Goal: Task Accomplishment & Management: Manage account settings

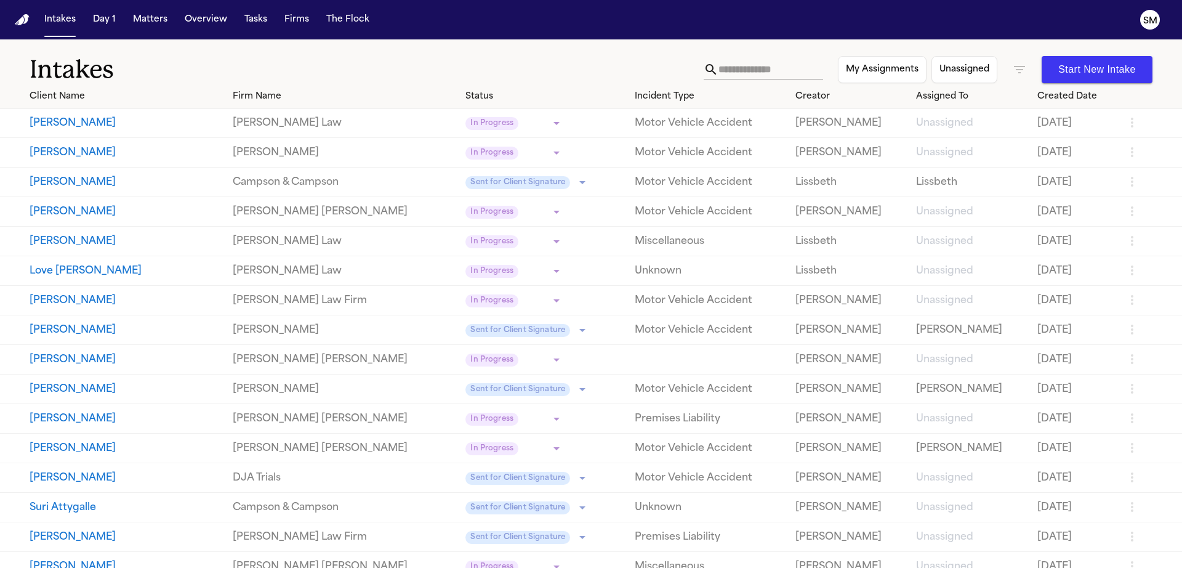
click at [754, 66] on input "text" at bounding box center [770, 70] width 105 height 20
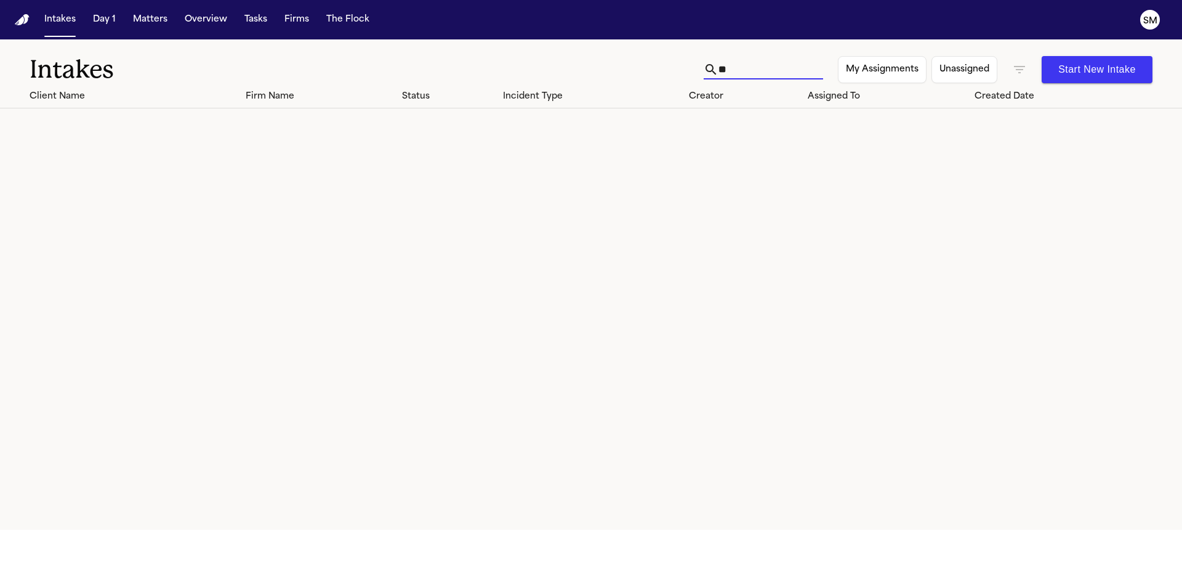
type input "*"
type input "******"
click at [111, 18] on button "Day 1" at bounding box center [104, 20] width 33 height 22
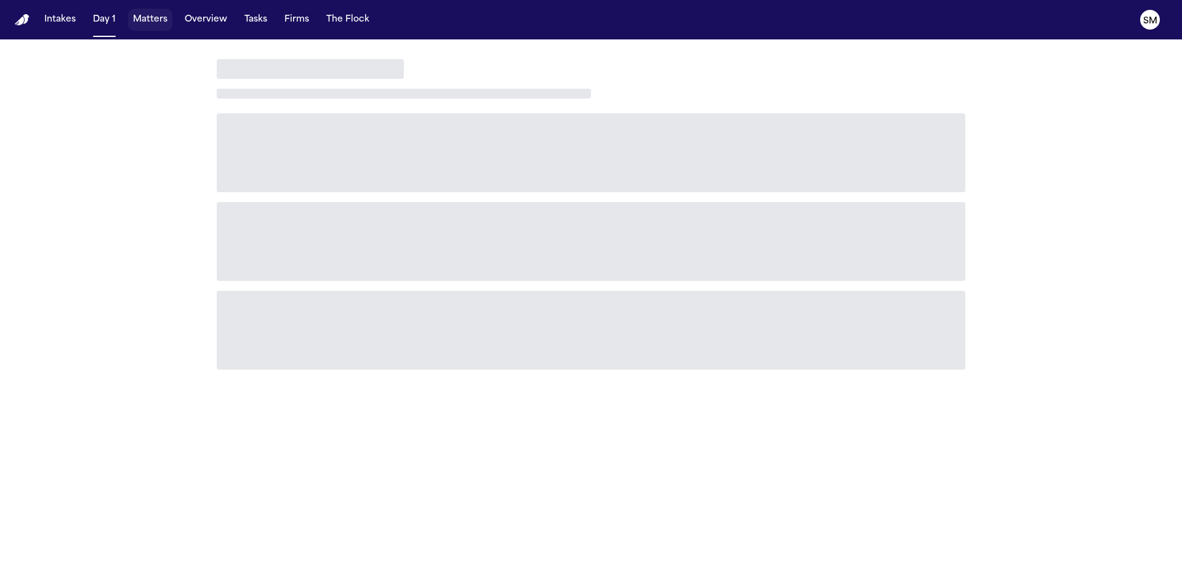
click at [155, 30] on button "Matters" at bounding box center [150, 20] width 44 height 22
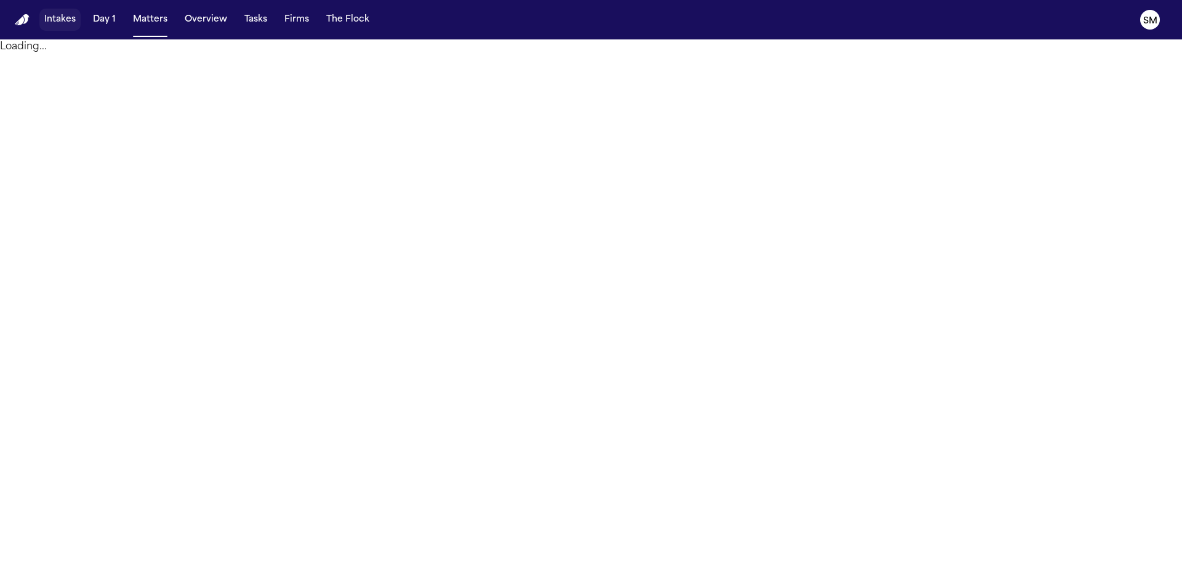
click at [48, 20] on button "Intakes" at bounding box center [59, 20] width 41 height 22
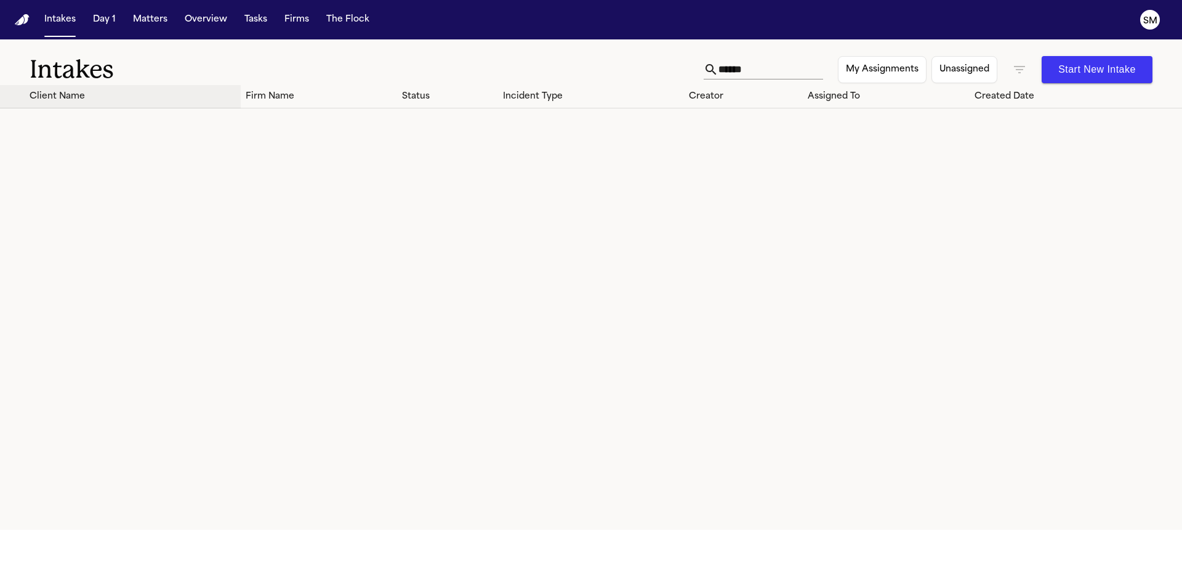
click at [57, 102] on div "Client Name" at bounding box center [133, 96] width 206 height 13
click at [737, 71] on input "******" at bounding box center [770, 70] width 105 height 20
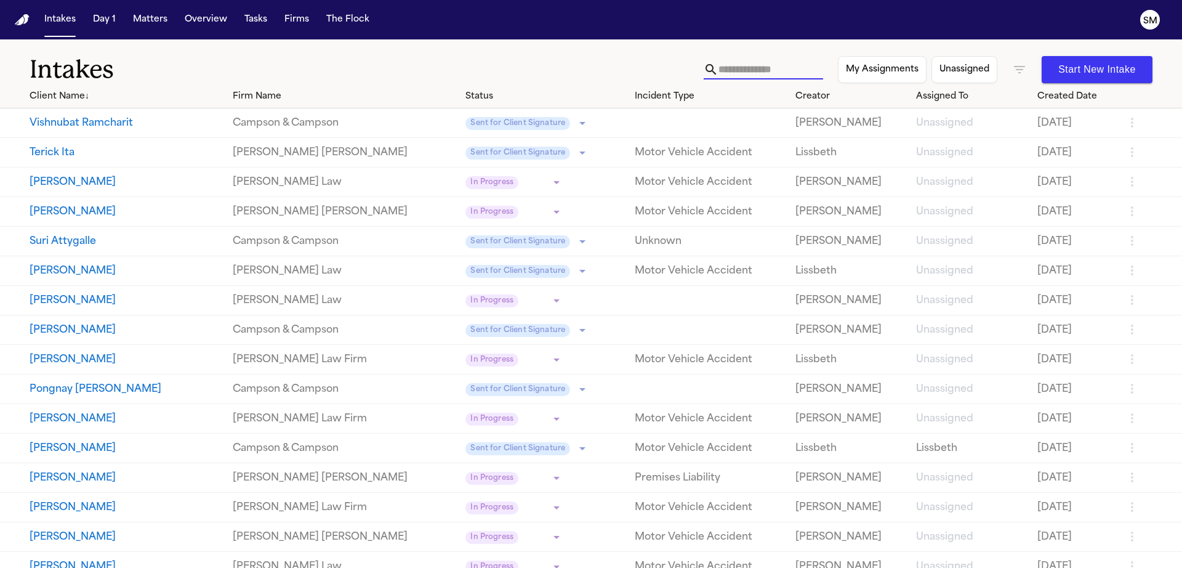
click at [1018, 71] on icon "button" at bounding box center [1019, 69] width 15 height 15
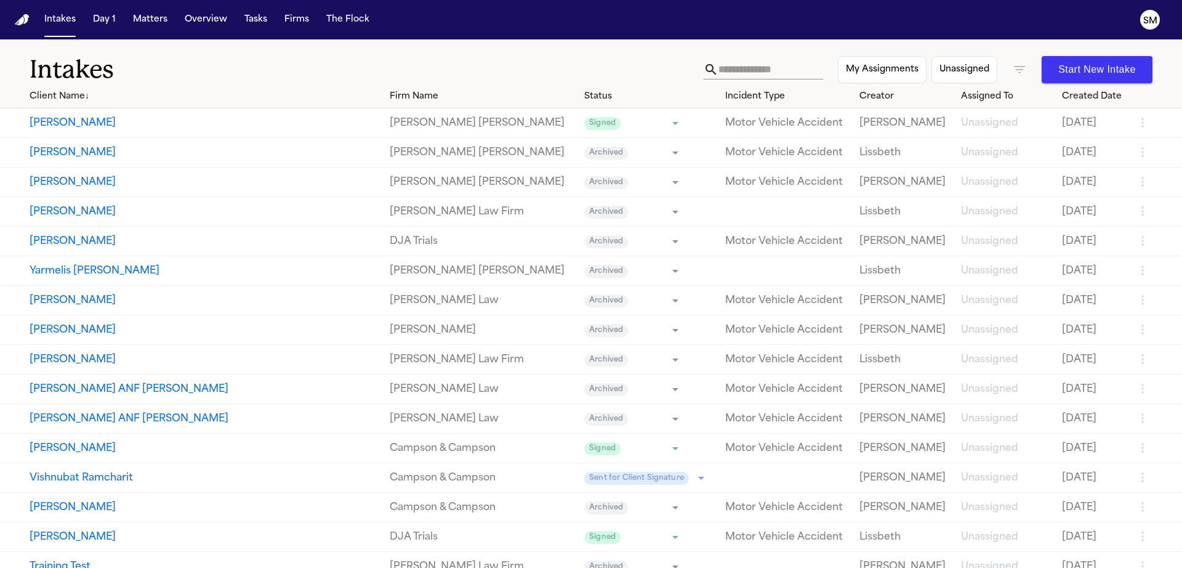
click at [994, 225] on li "Archived" at bounding box center [1019, 218] width 150 height 15
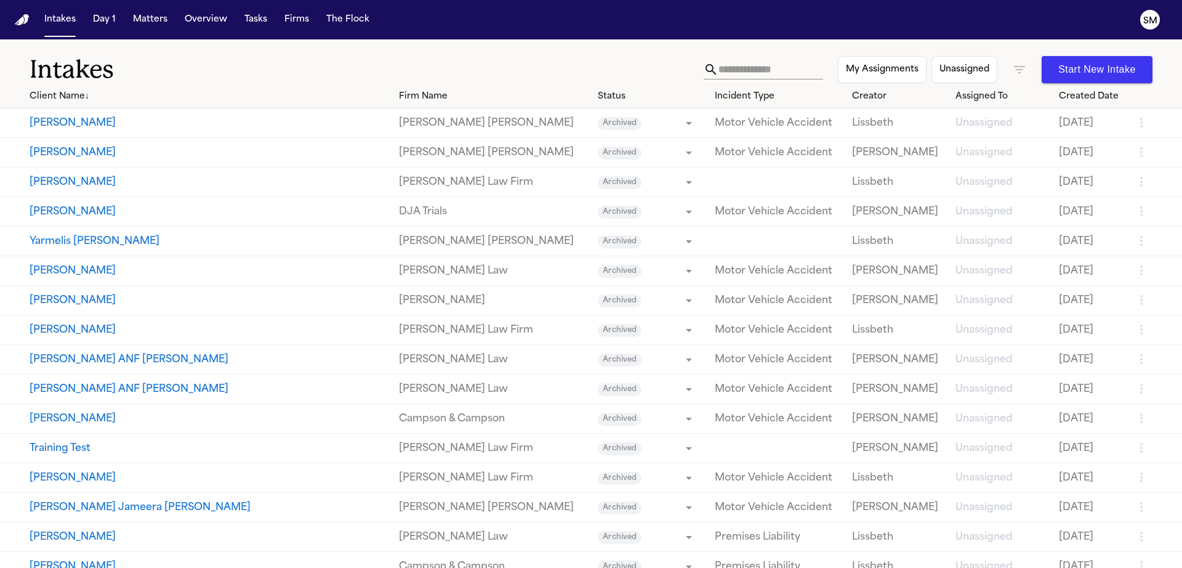
click at [751, 567] on div at bounding box center [591, 568] width 1182 height 0
click at [774, 62] on input "text" at bounding box center [770, 70] width 105 height 20
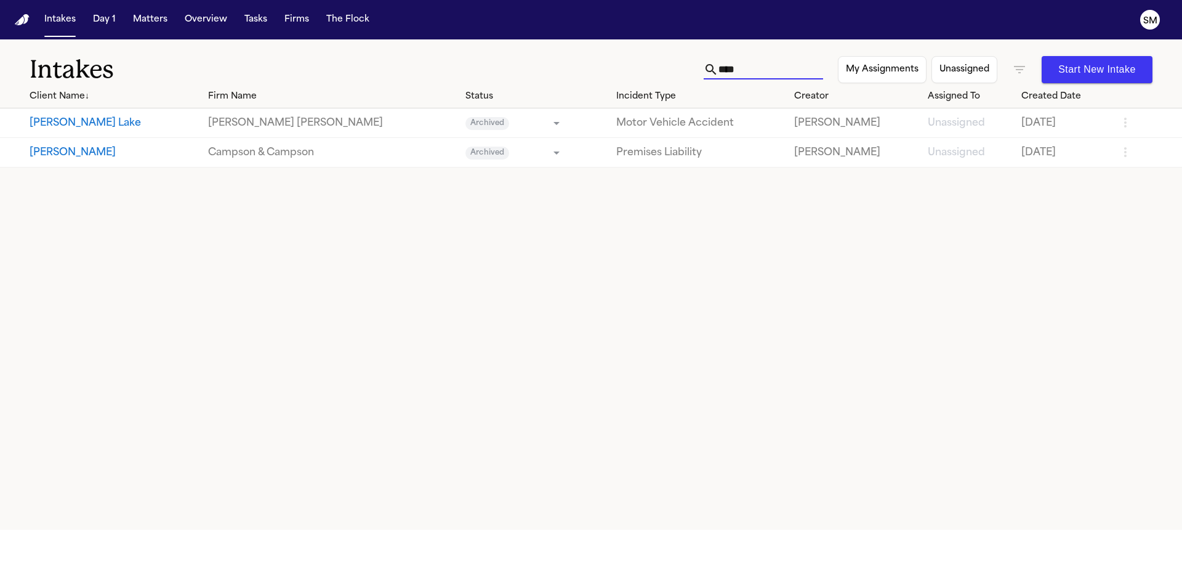
type input "****"
click at [154, 21] on button "Matters" at bounding box center [150, 20] width 44 height 22
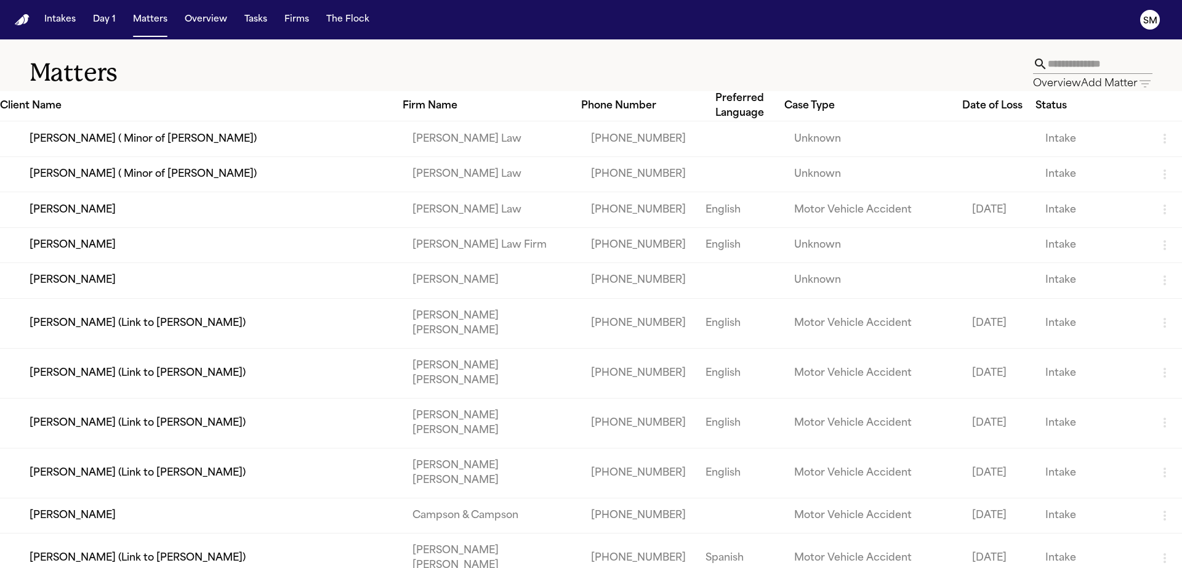
click at [1048, 73] on input "text" at bounding box center [1100, 64] width 105 height 20
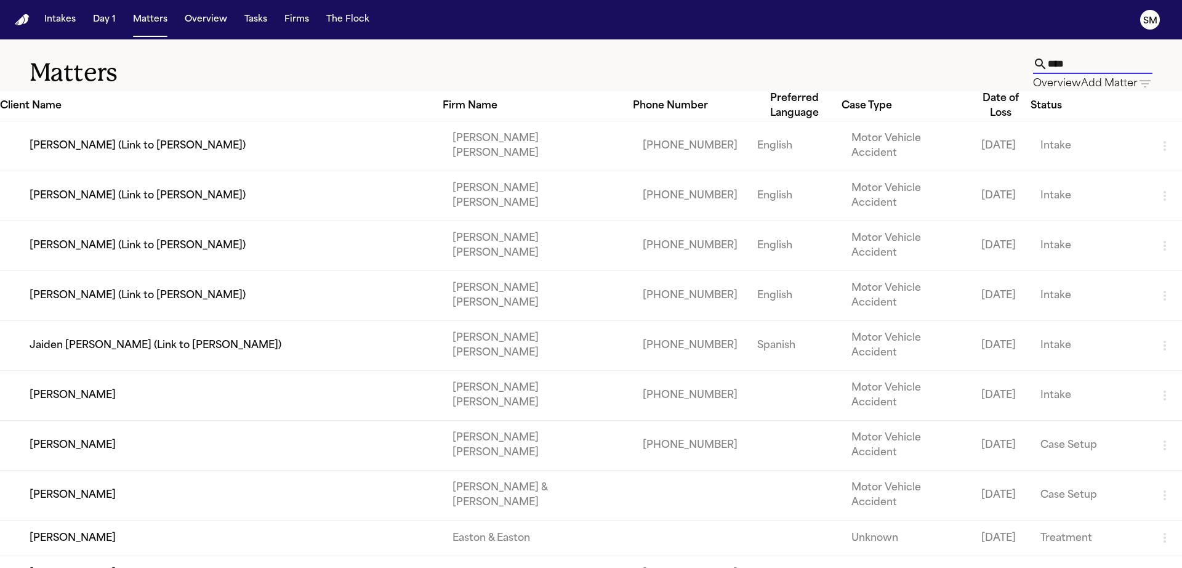
type input "****"
click at [159, 371] on td "[PERSON_NAME]" at bounding box center [221, 396] width 443 height 50
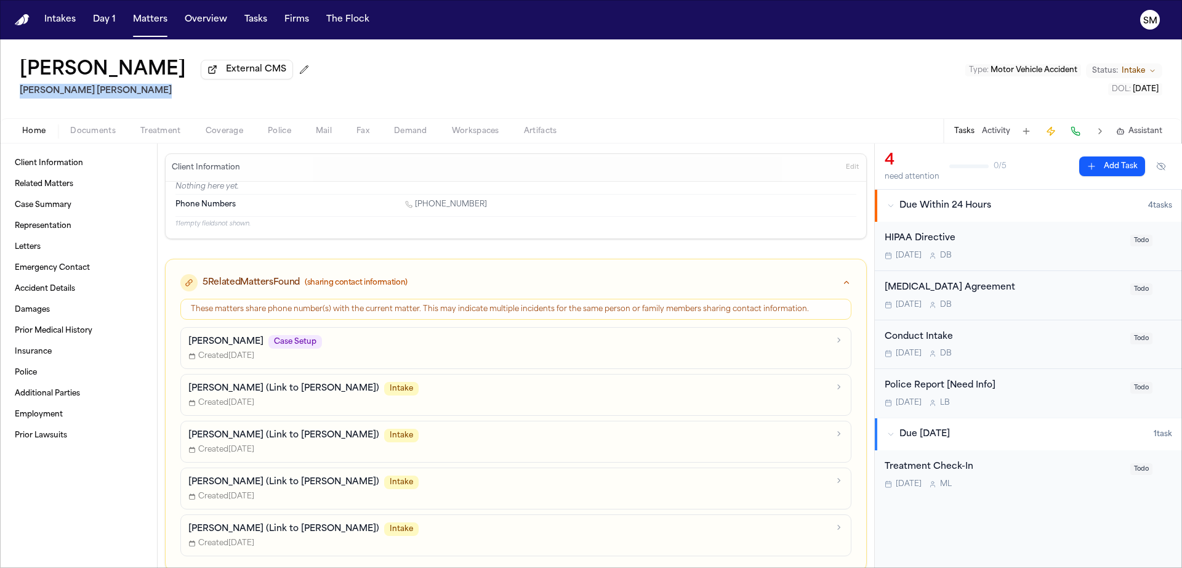
drag, startPoint x: 679, startPoint y: 72, endPoint x: 456, endPoint y: 72, distance: 222.8
click at [456, 72] on div "[PERSON_NAME] External CMS [PERSON_NAME] [PERSON_NAME] Type : Motor Vehicle Acc…" at bounding box center [591, 78] width 1182 height 79
click at [153, 18] on button "Matters" at bounding box center [150, 20] width 44 height 22
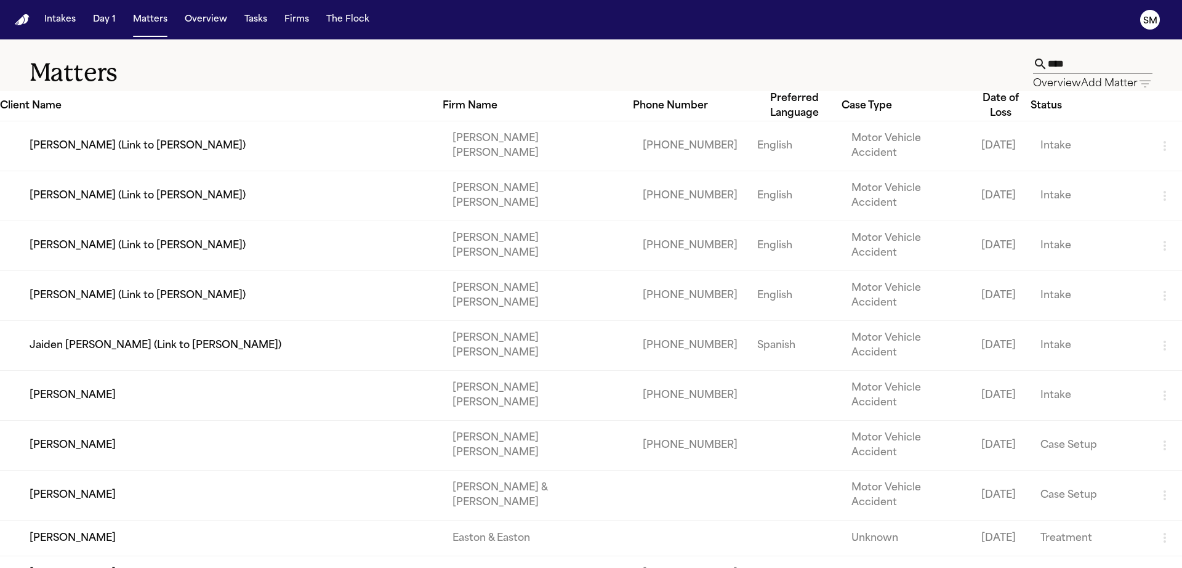
click at [60, 420] on td "[PERSON_NAME]" at bounding box center [221, 445] width 443 height 50
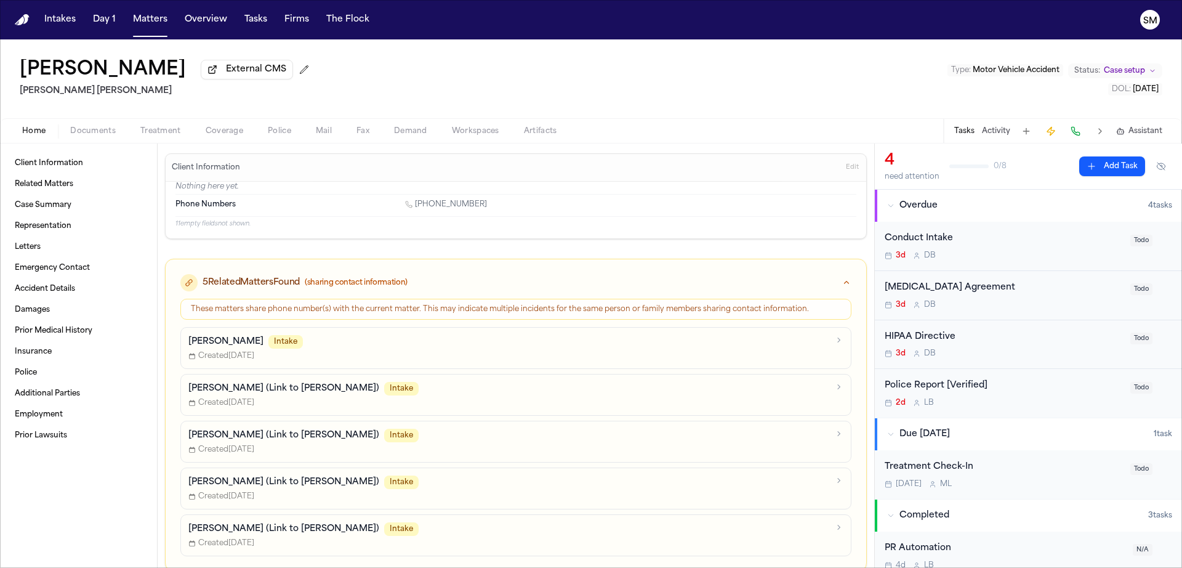
click at [755, 86] on div "[PERSON_NAME] External CMS [PERSON_NAME] [PERSON_NAME] Type : Motor Vehicle Acc…" at bounding box center [591, 78] width 1182 height 79
click at [156, 23] on button "Matters" at bounding box center [150, 20] width 44 height 22
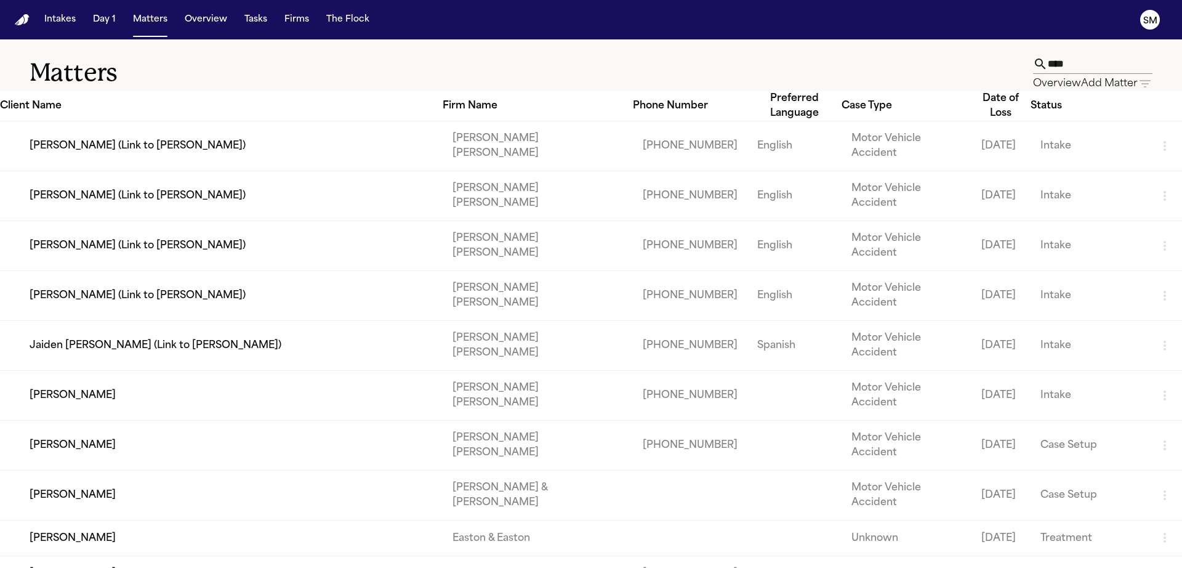
click at [1167, 388] on icon "button" at bounding box center [1164, 395] width 15 height 15
click at [1053, 567] on div at bounding box center [591, 568] width 1182 height 0
click at [1046, 371] on td "Intake" at bounding box center [1088, 396] width 117 height 50
click at [66, 371] on td "[PERSON_NAME]" at bounding box center [221, 396] width 443 height 50
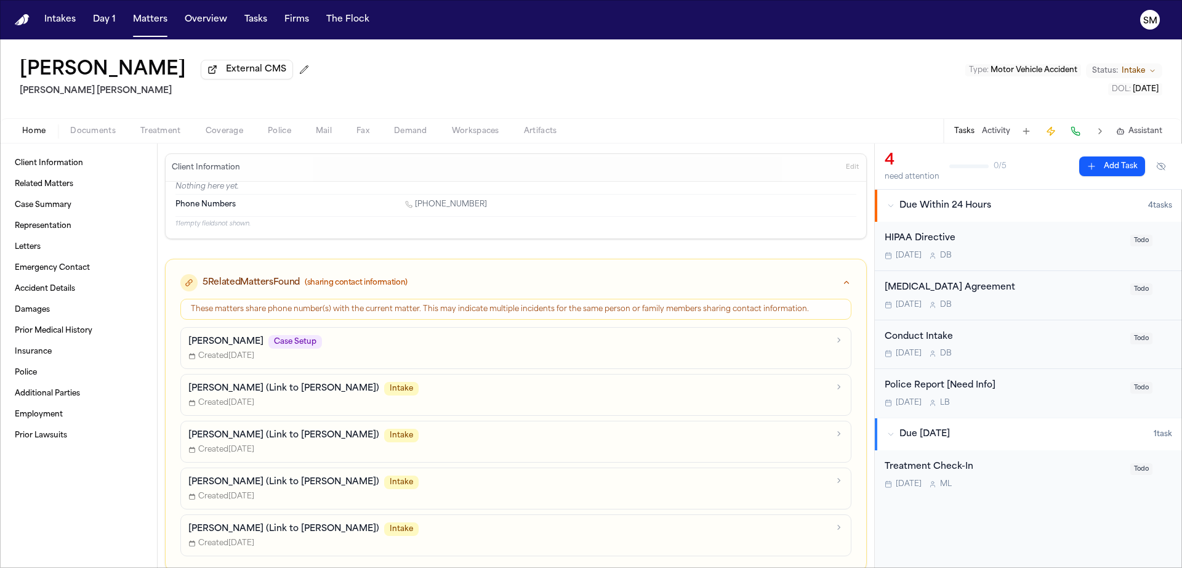
click at [1004, 136] on button "Activity" at bounding box center [996, 131] width 28 height 10
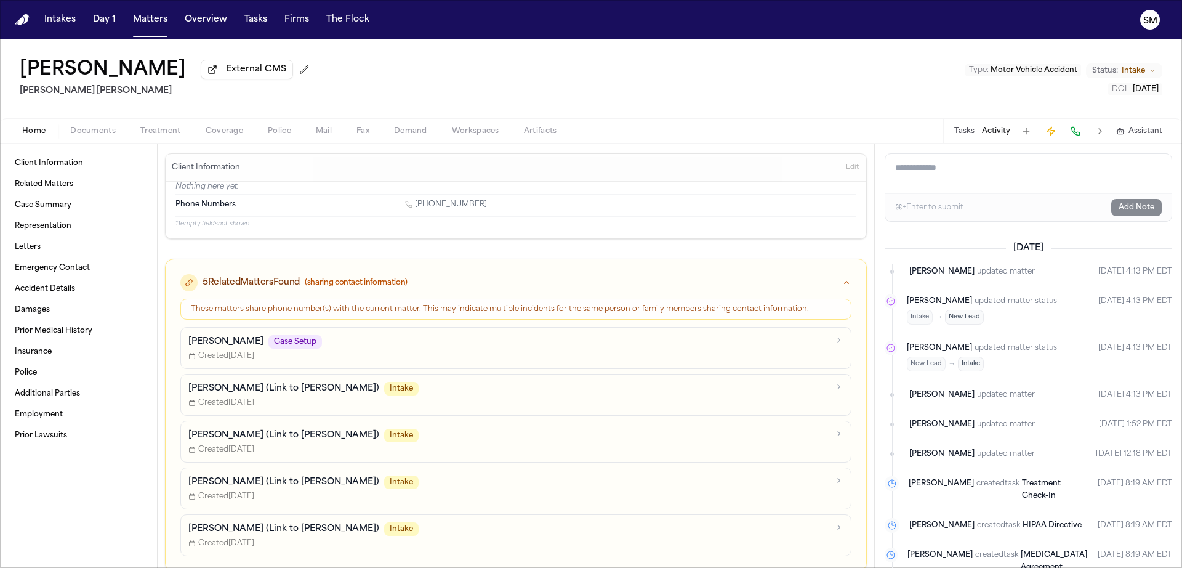
click at [960, 171] on textarea "Add a note to this matter" at bounding box center [1028, 173] width 286 height 39
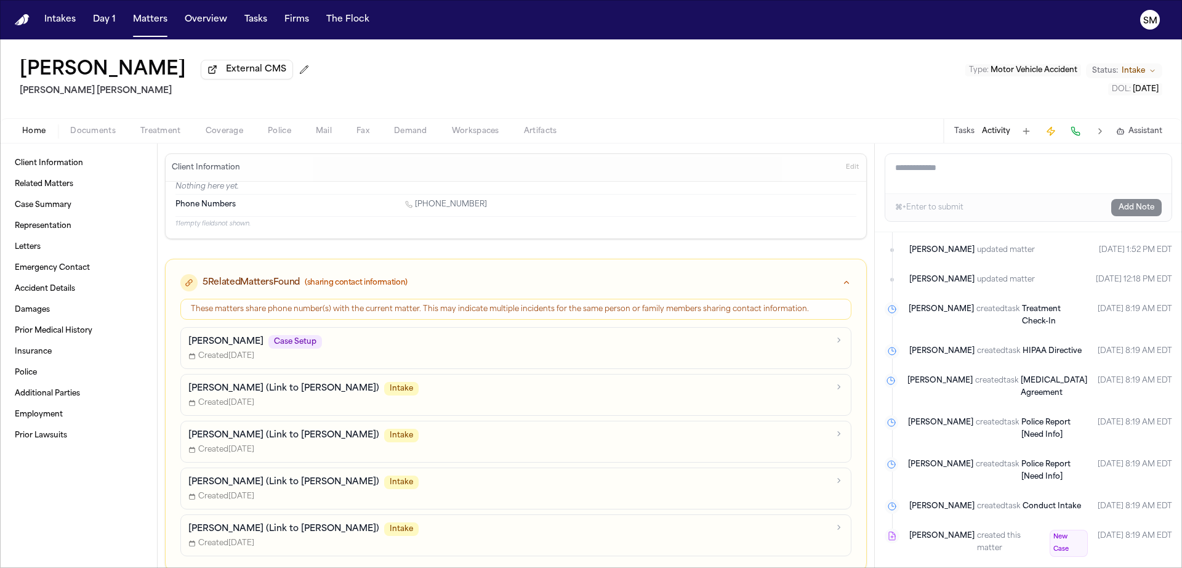
click at [969, 131] on button "Tasks" at bounding box center [964, 131] width 20 height 10
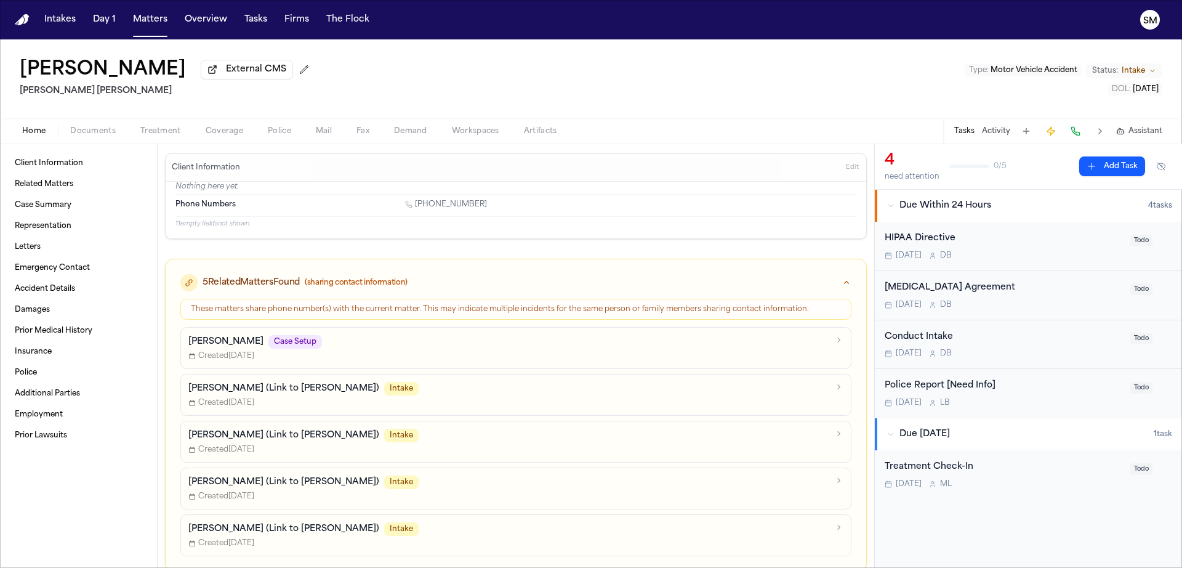
click at [964, 123] on div "Tasks Activity Assistant" at bounding box center [1057, 131] width 229 height 24
click at [964, 129] on button "Tasks" at bounding box center [964, 131] width 20 height 10
click at [970, 135] on button "Tasks" at bounding box center [964, 131] width 20 height 10
click at [931, 245] on div "HIPAA Directive" at bounding box center [1004, 238] width 238 height 14
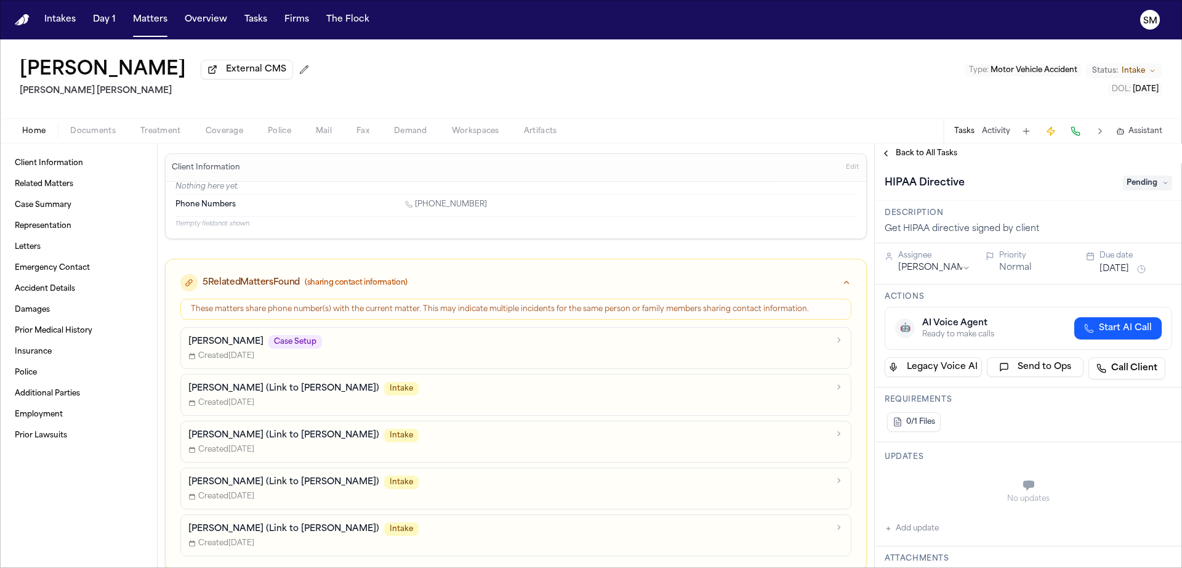
click at [1146, 183] on span "Pending" at bounding box center [1147, 182] width 49 height 15
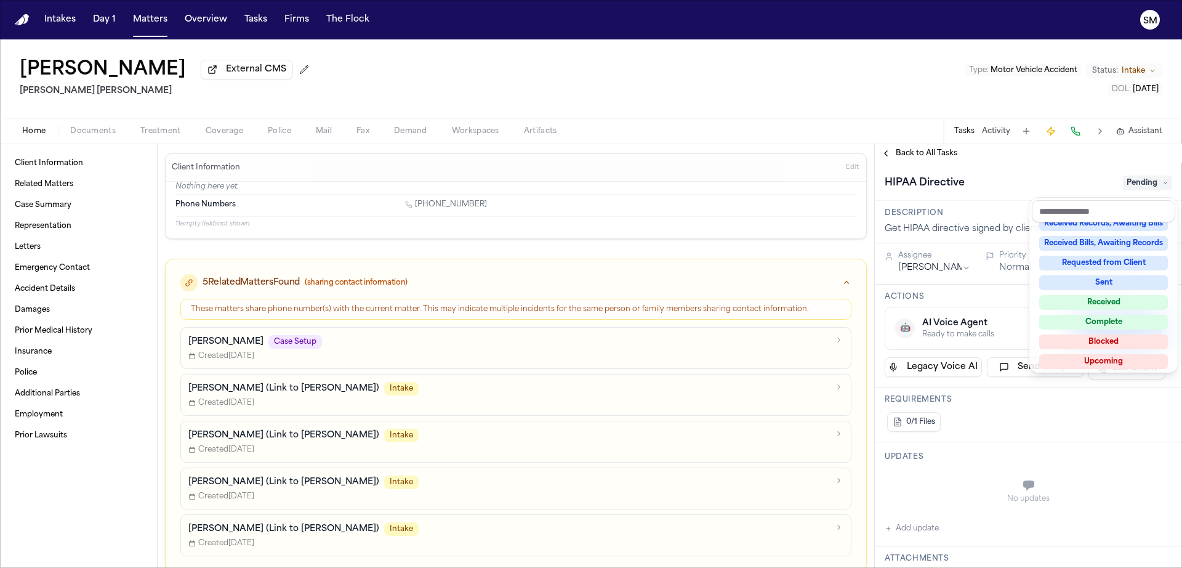
scroll to position [192, 0]
click at [1141, 311] on div "Complete" at bounding box center [1103, 318] width 129 height 15
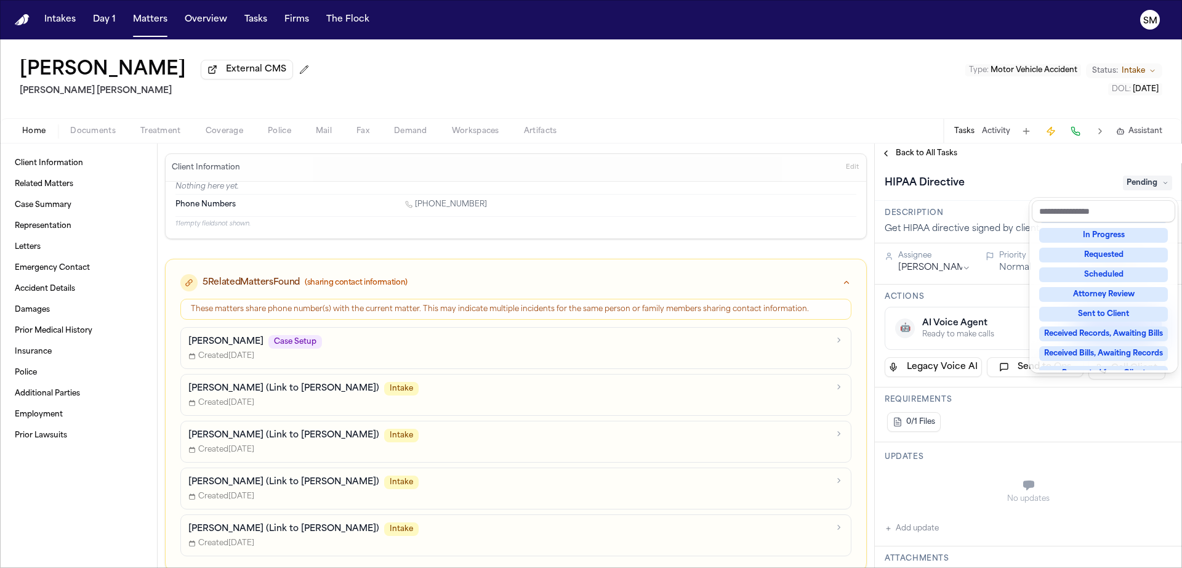
scroll to position [24, 0]
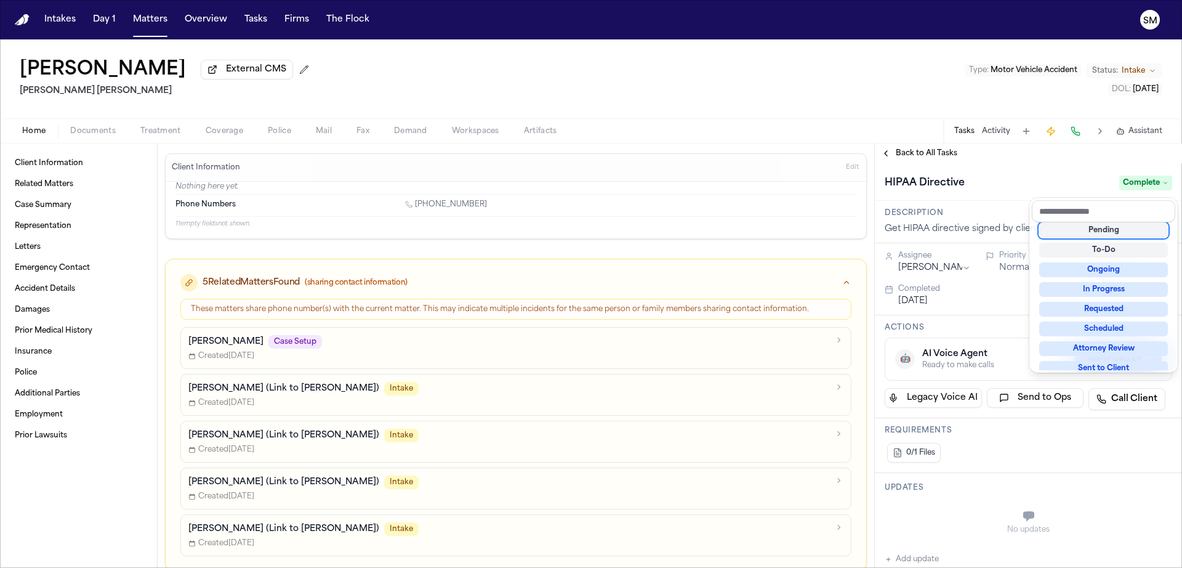
click at [1025, 180] on div "HIPAA Directive Complete" at bounding box center [1028, 183] width 287 height 20
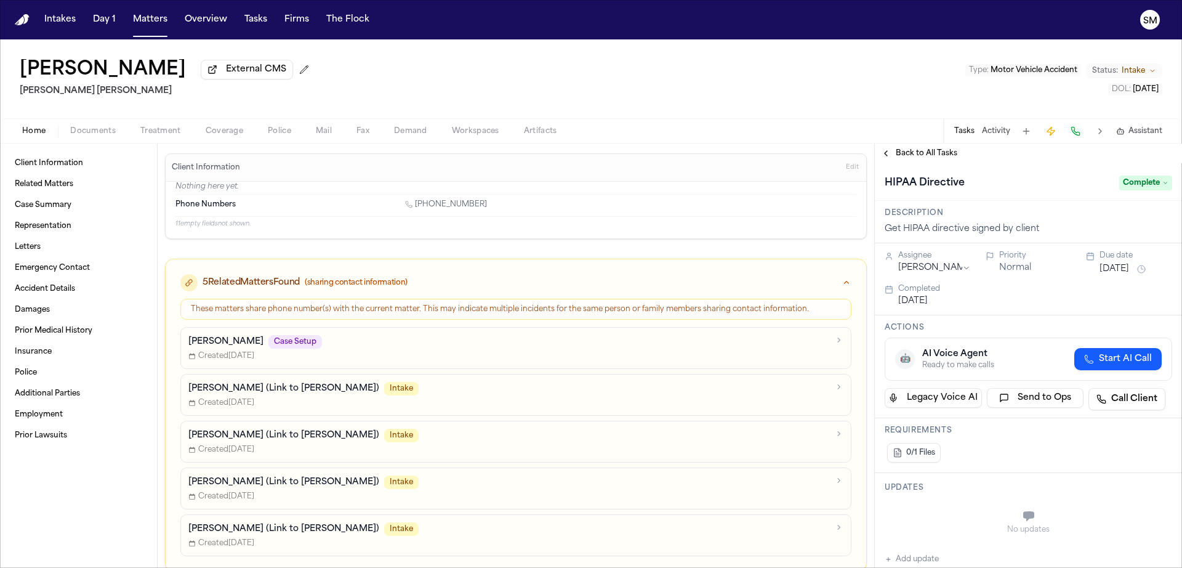
click at [968, 129] on button "Tasks" at bounding box center [964, 131] width 20 height 10
click at [918, 158] on span "Back to All Tasks" at bounding box center [927, 153] width 62 height 10
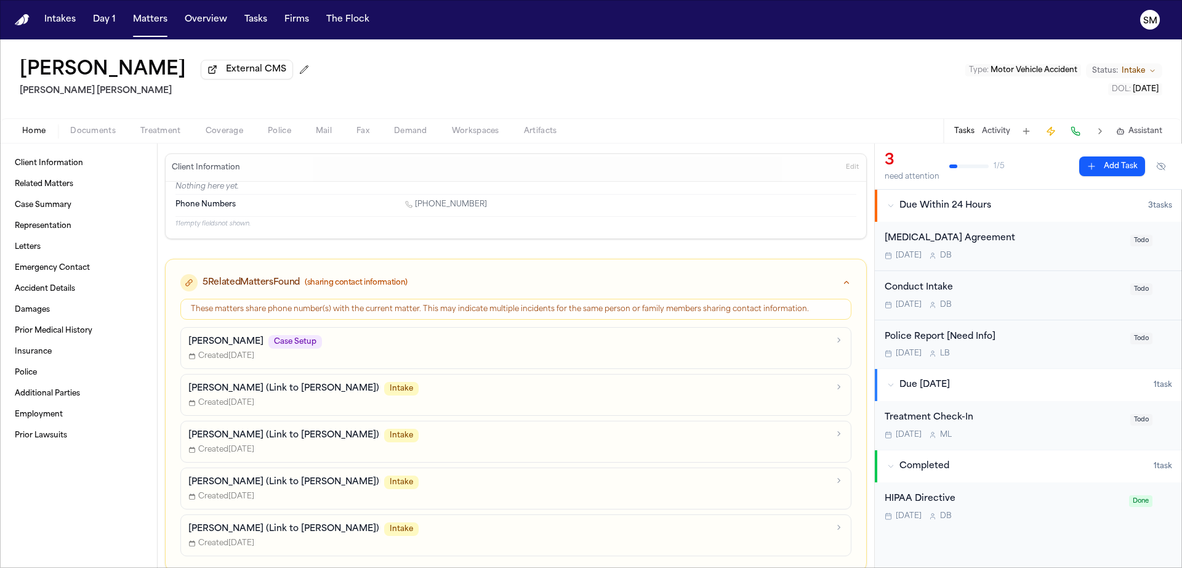
click at [909, 260] on span "[DATE]" at bounding box center [909, 256] width 26 height 10
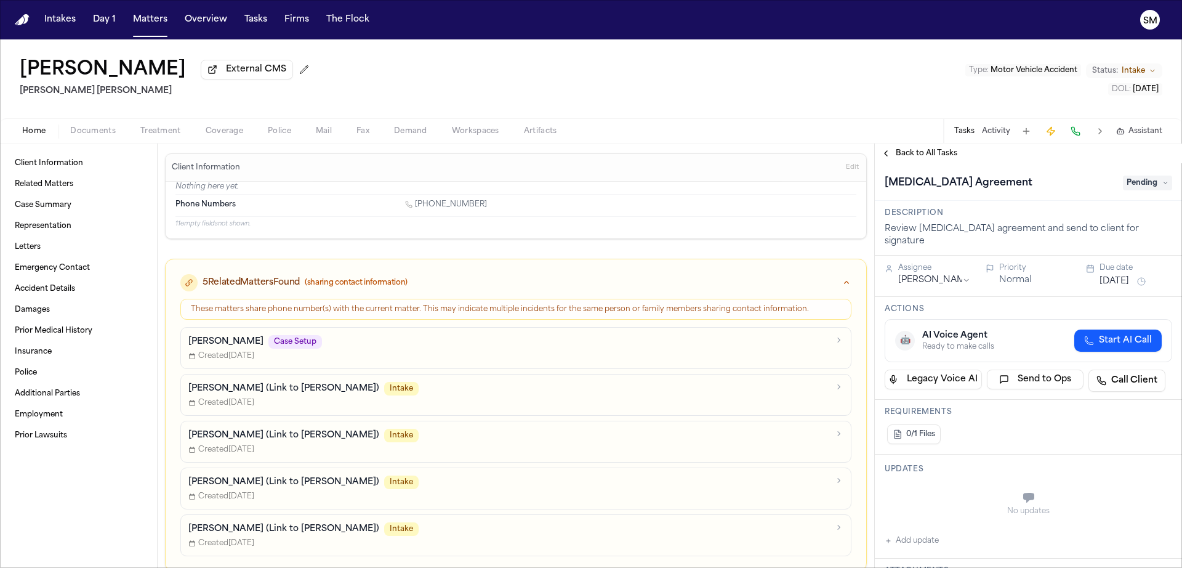
click at [1156, 186] on span "Pending" at bounding box center [1147, 182] width 49 height 15
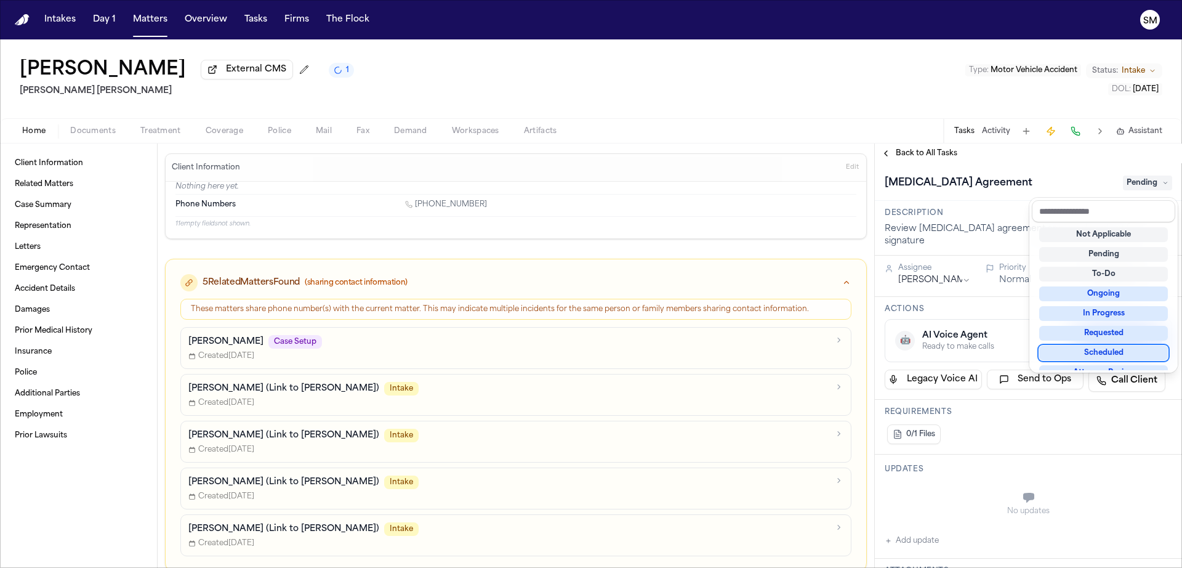
scroll to position [192, 0]
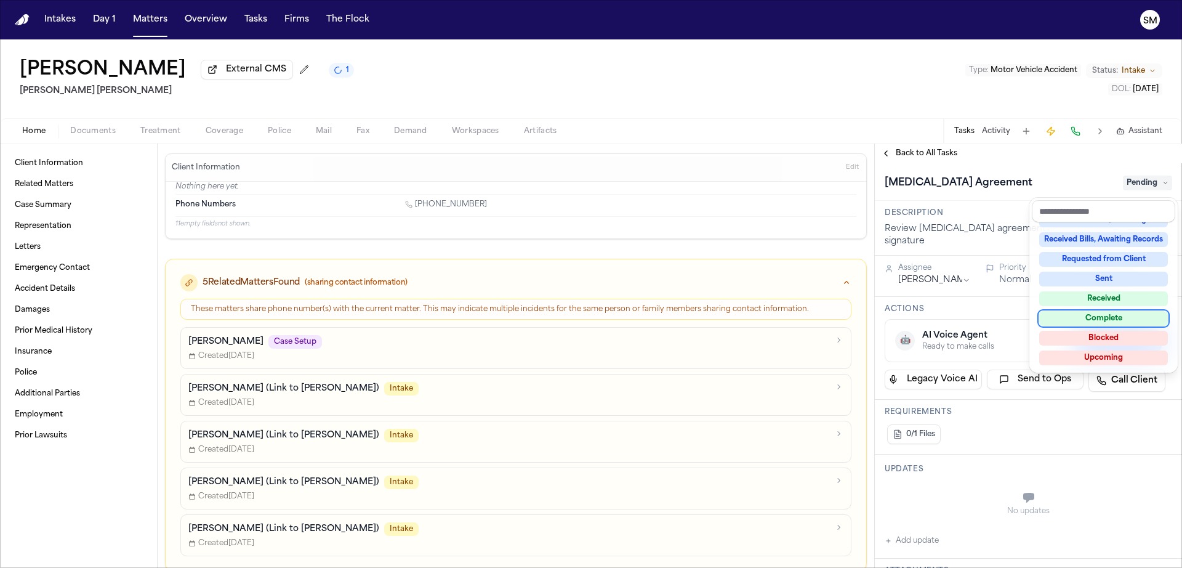
click at [1141, 321] on div "Complete" at bounding box center [1103, 318] width 129 height 15
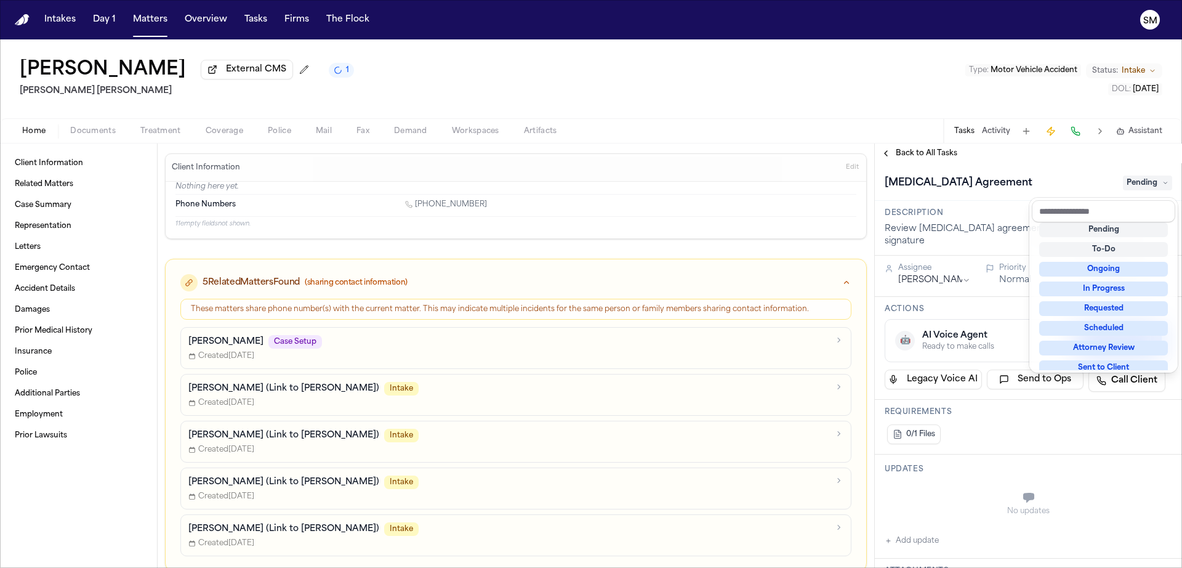
scroll to position [5, 0]
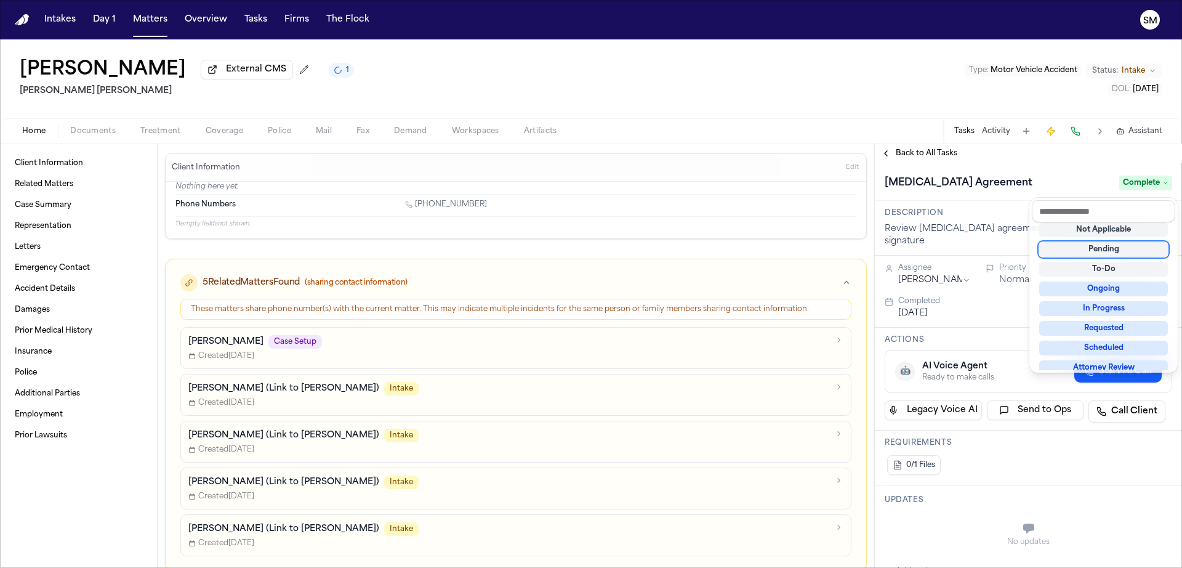
click at [914, 155] on div "**********" at bounding box center [1028, 355] width 307 height 424
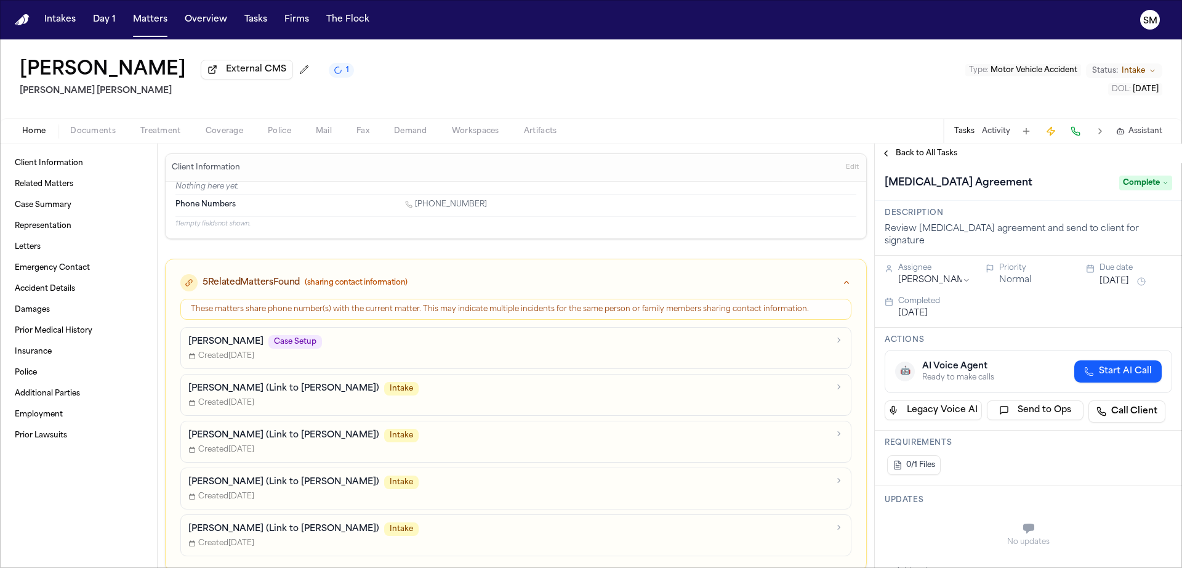
click at [922, 154] on span "Back to All Tasks" at bounding box center [927, 153] width 62 height 10
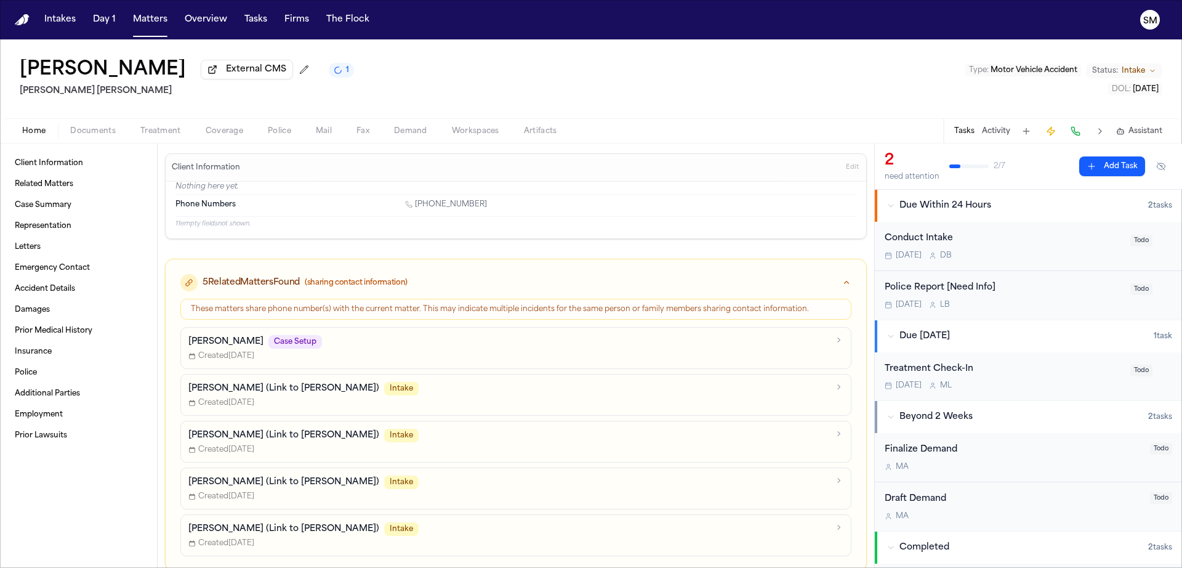
click at [929, 240] on div "Conduct Intake" at bounding box center [1004, 238] width 238 height 14
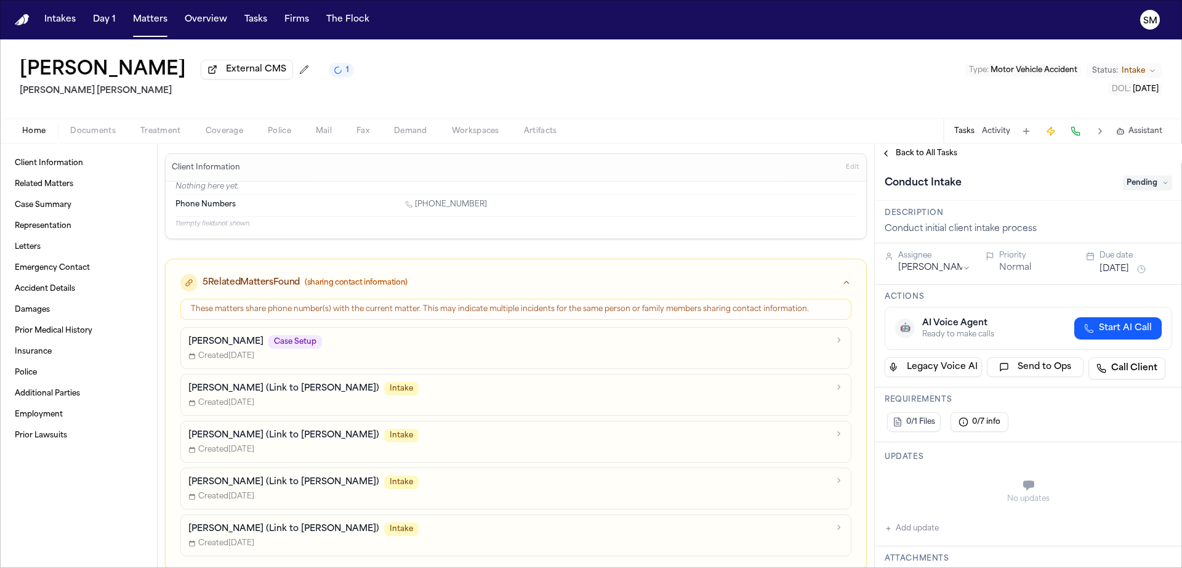
click at [1154, 187] on span "Pending" at bounding box center [1147, 182] width 49 height 15
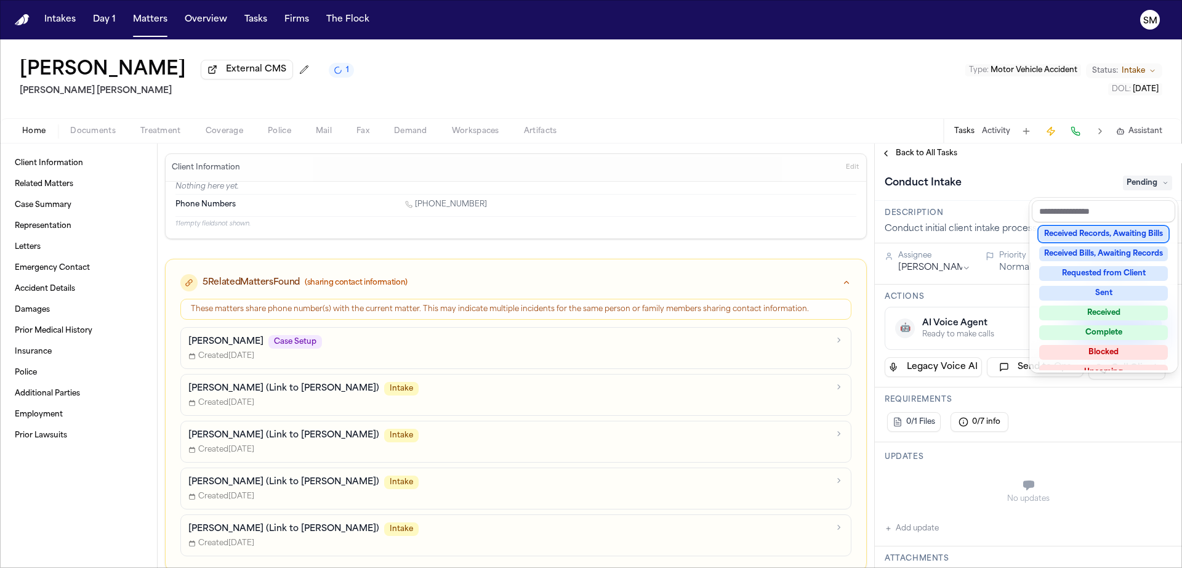
scroll to position [176, 0]
click at [1130, 337] on div "Complete" at bounding box center [1103, 334] width 129 height 15
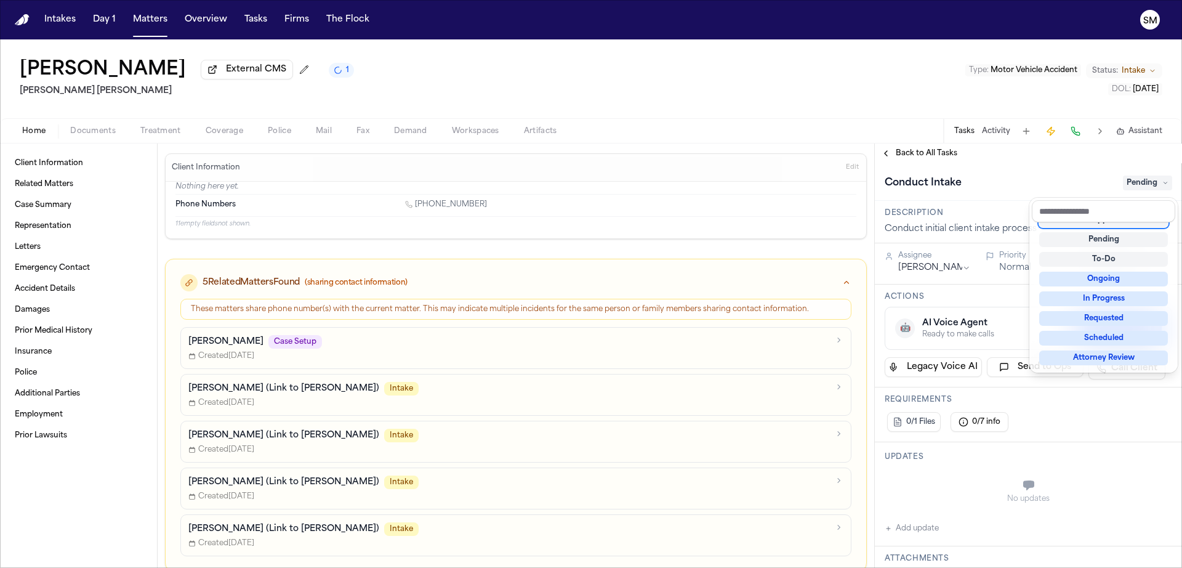
scroll to position [5, 0]
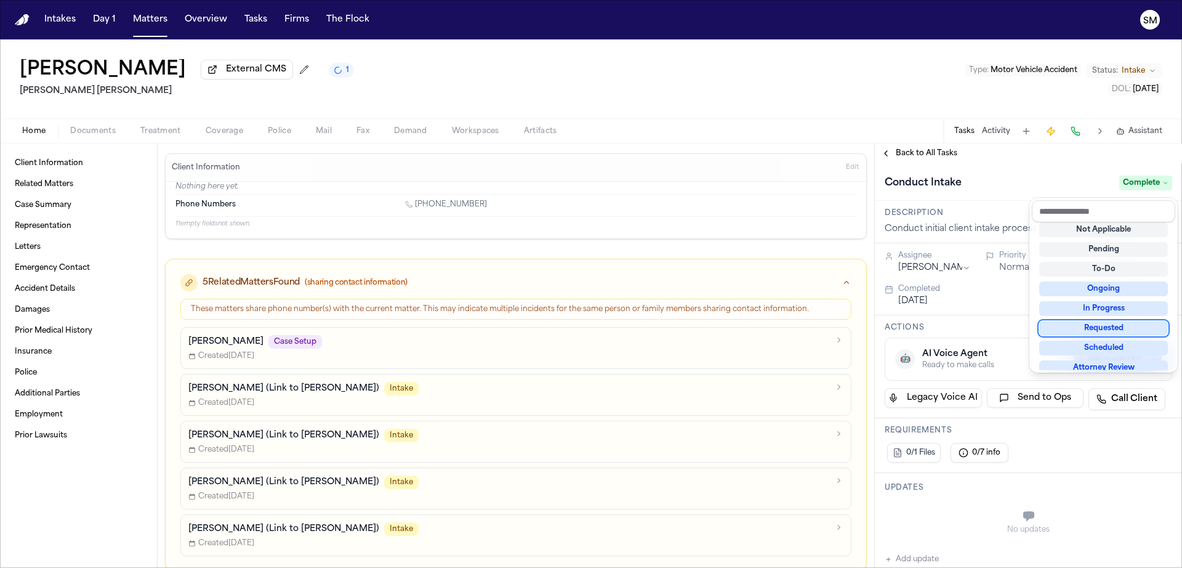
click at [900, 150] on div "**********" at bounding box center [1028, 355] width 307 height 424
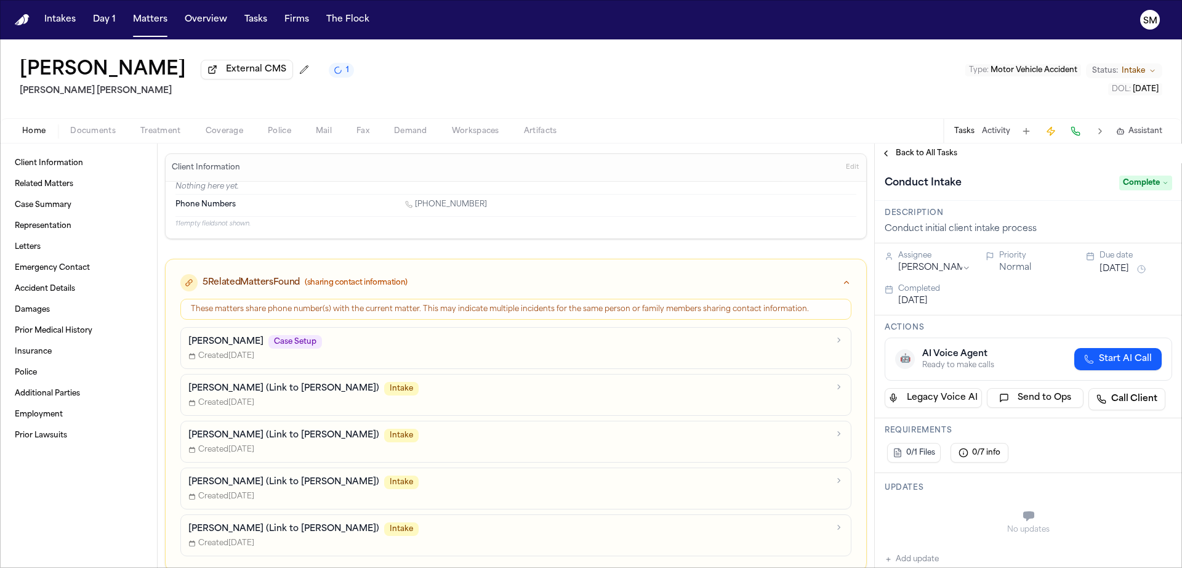
click at [901, 155] on span "Back to All Tasks" at bounding box center [927, 153] width 62 height 10
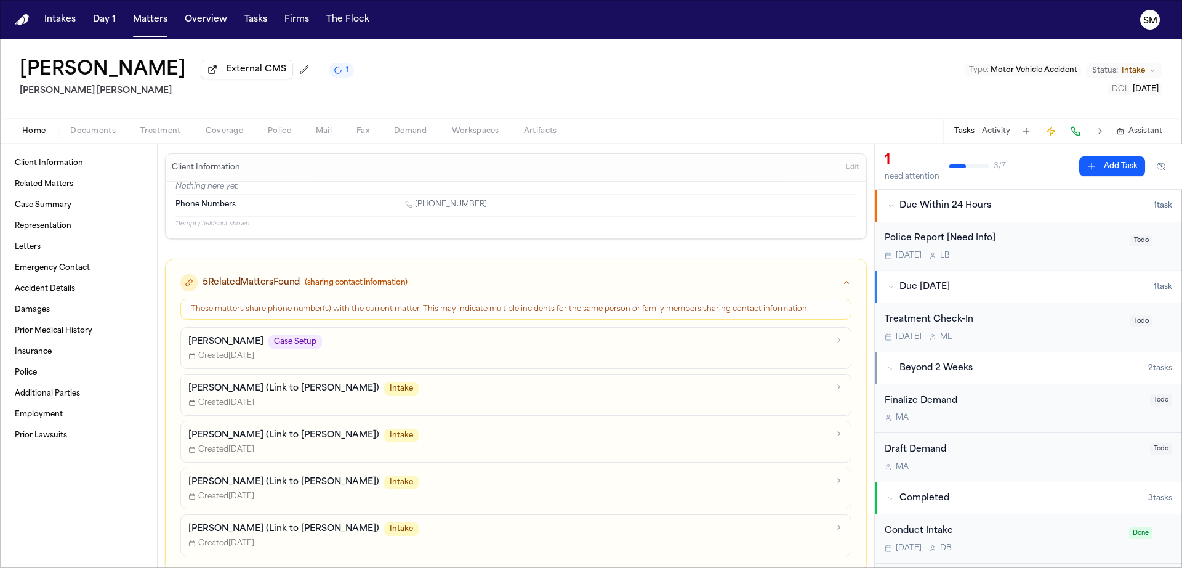
click at [1099, 238] on div "Police Report [Need Info]" at bounding box center [1004, 238] width 238 height 14
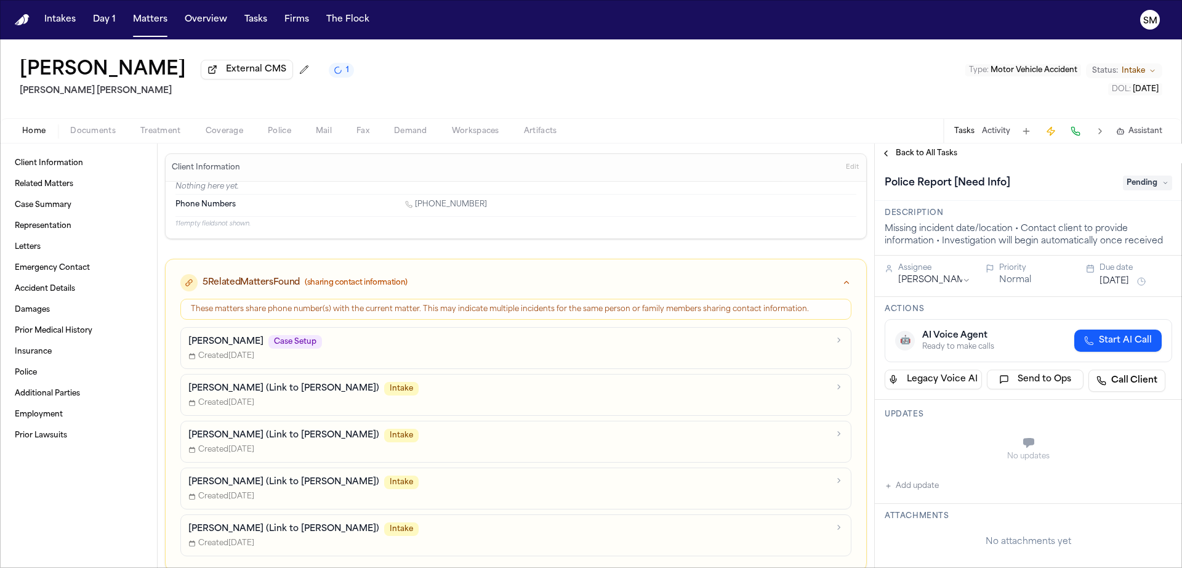
click at [1144, 193] on div "Police Report [Need Info] Pending" at bounding box center [1028, 183] width 287 height 20
click at [1144, 188] on span "Pending" at bounding box center [1147, 182] width 49 height 15
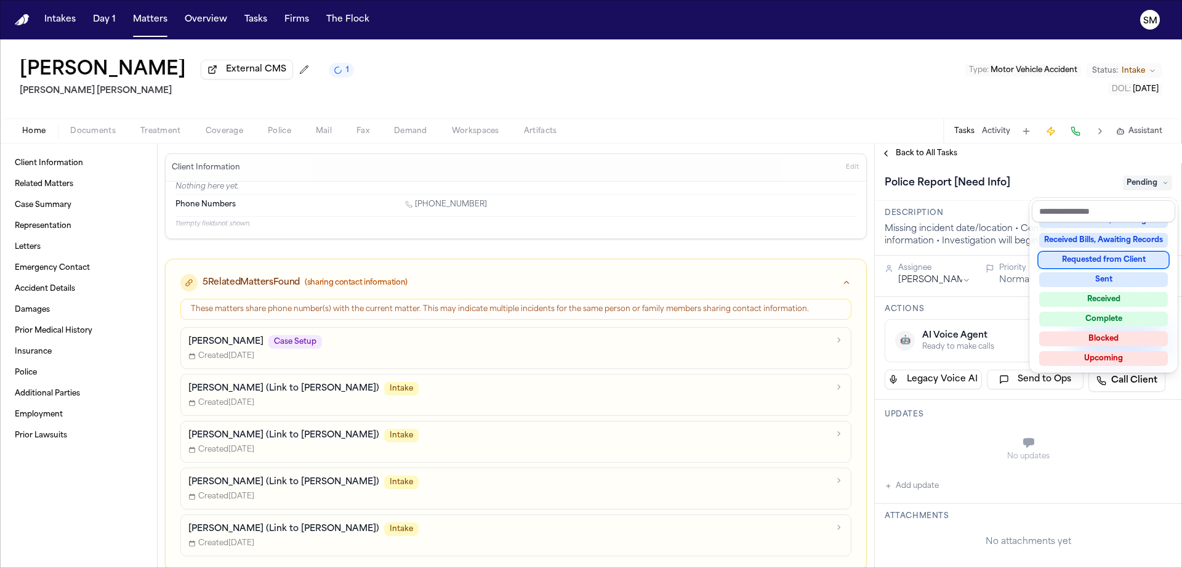
scroll to position [190, 0]
click at [1125, 316] on div "Complete" at bounding box center [1103, 320] width 129 height 15
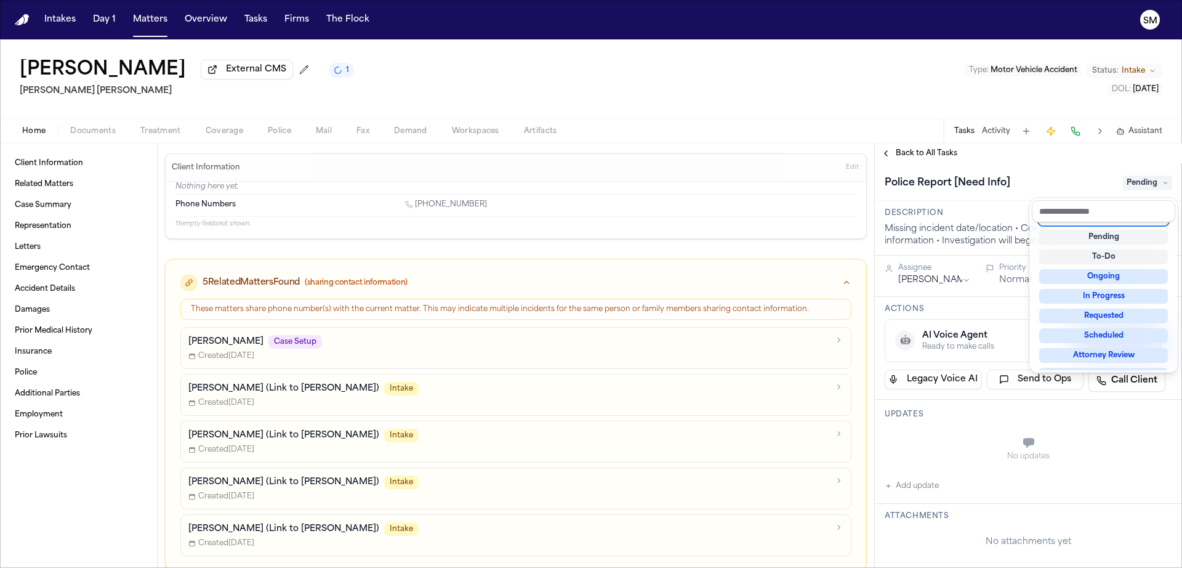
scroll to position [8, 0]
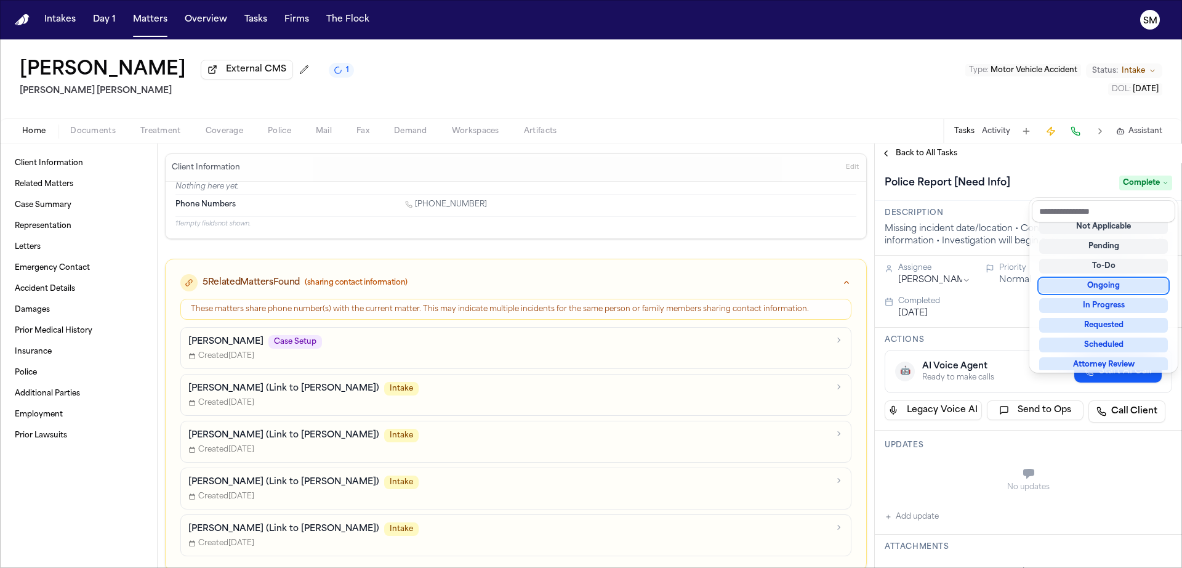
click at [932, 155] on div "**********" at bounding box center [1028, 355] width 307 height 424
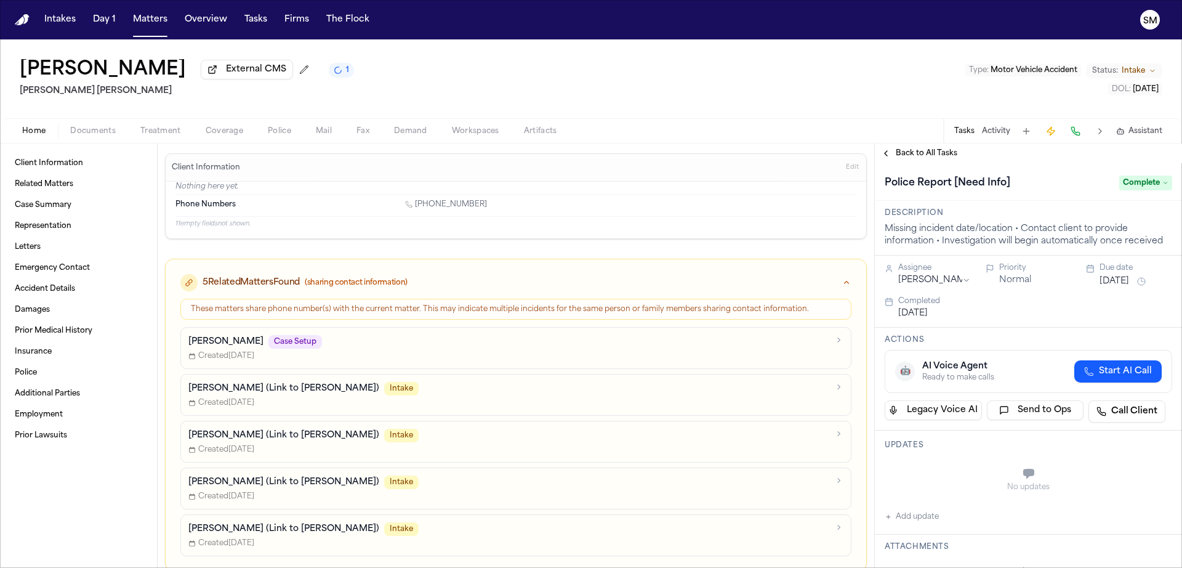
click at [900, 158] on span "Back to All Tasks" at bounding box center [927, 153] width 62 height 10
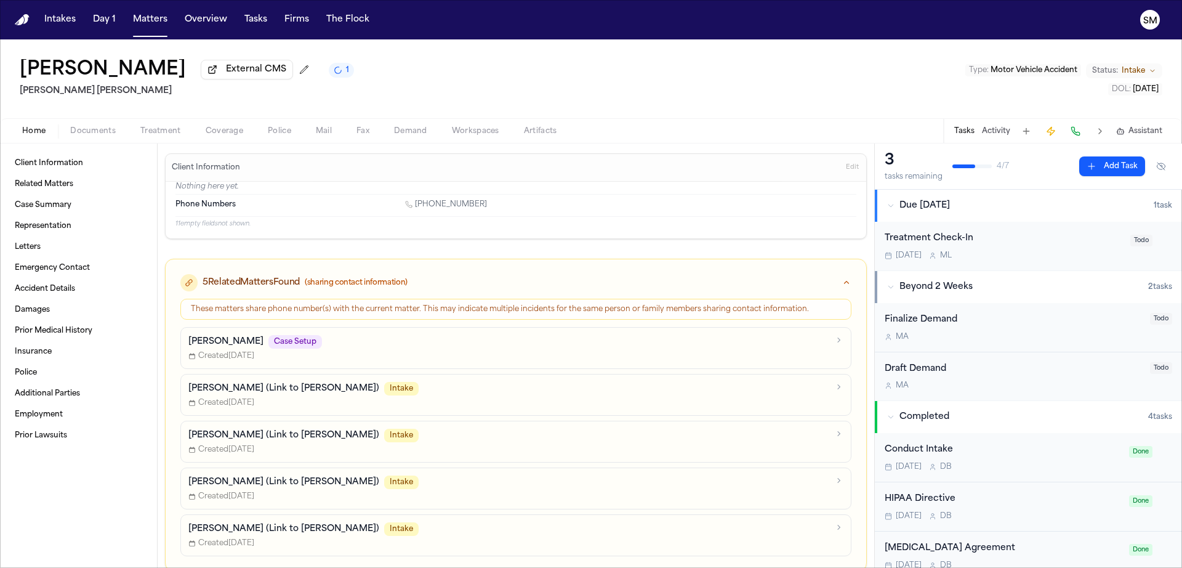
click at [946, 239] on div "Treatment Check-In" at bounding box center [1004, 238] width 238 height 14
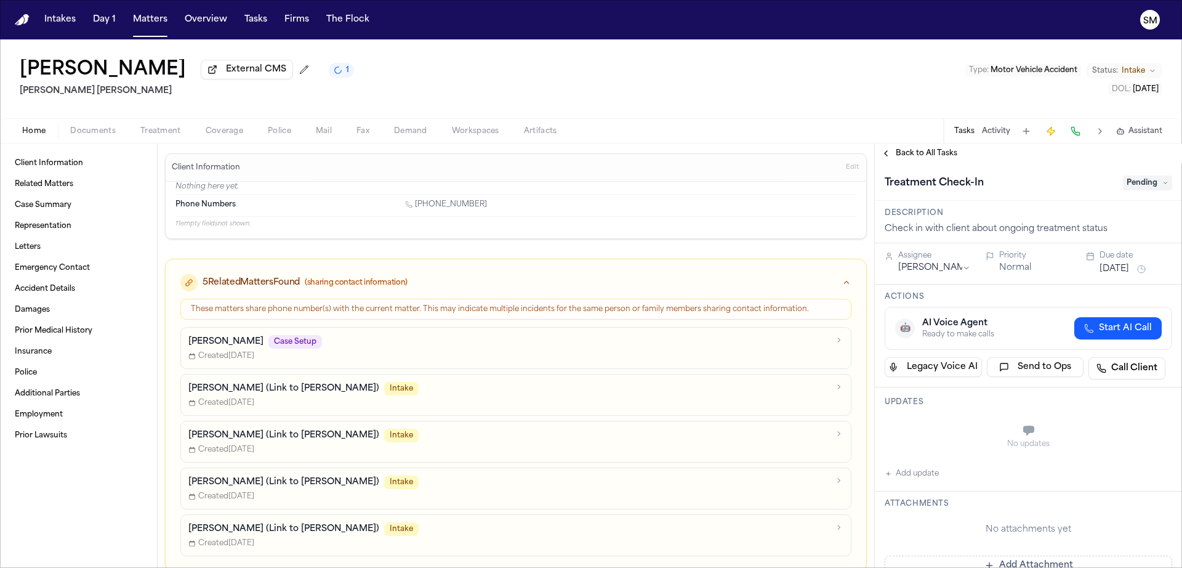
click at [1155, 180] on span "Pending" at bounding box center [1147, 182] width 49 height 15
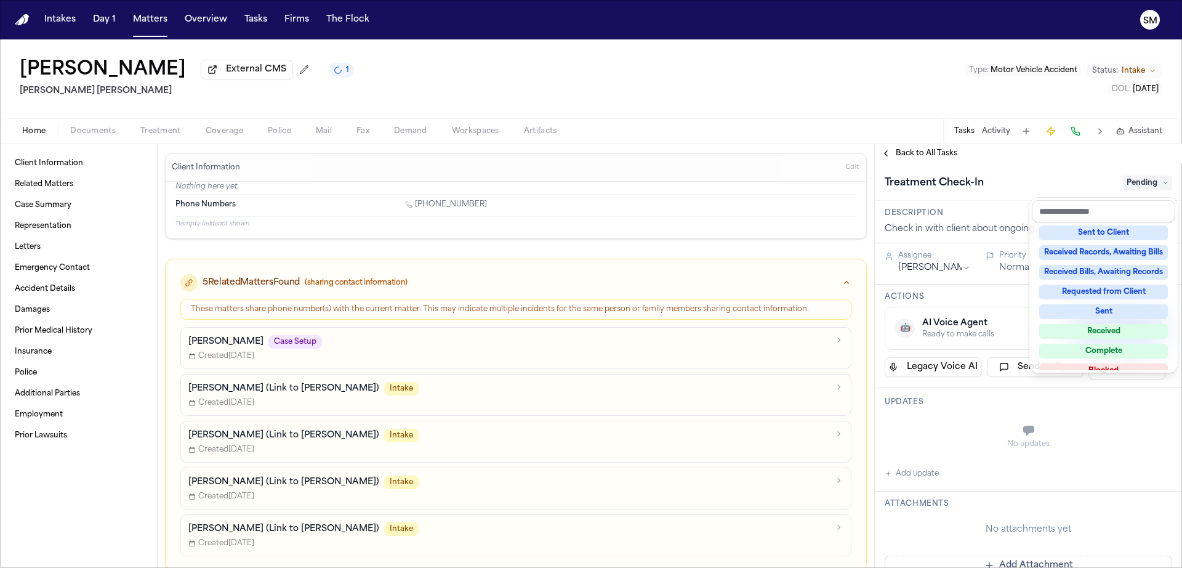
scroll to position [167, 0]
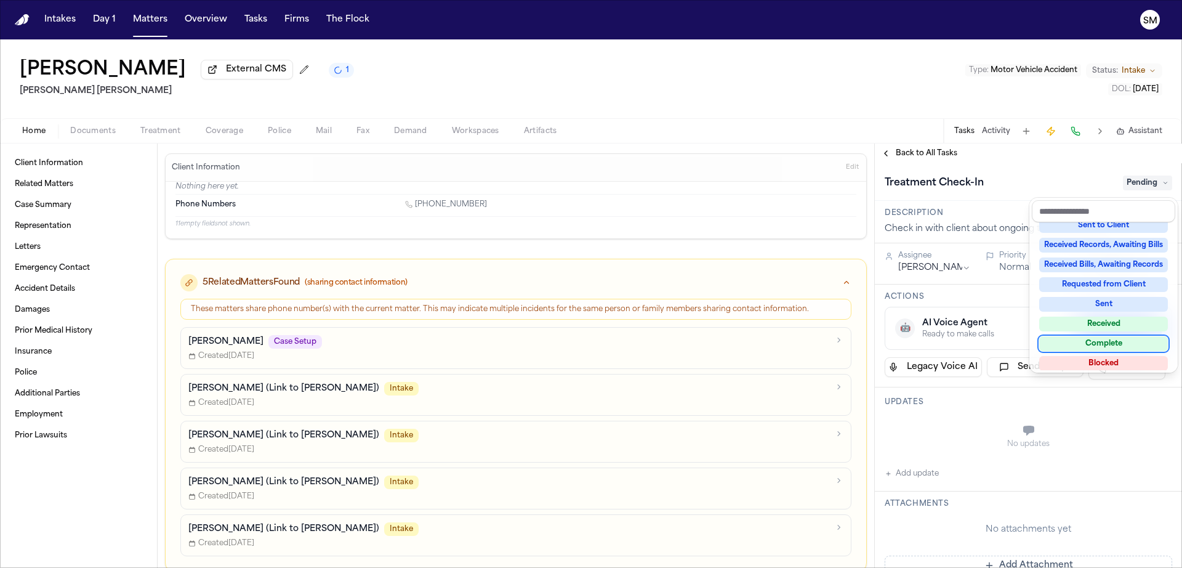
click at [1128, 342] on div "Complete" at bounding box center [1103, 343] width 129 height 15
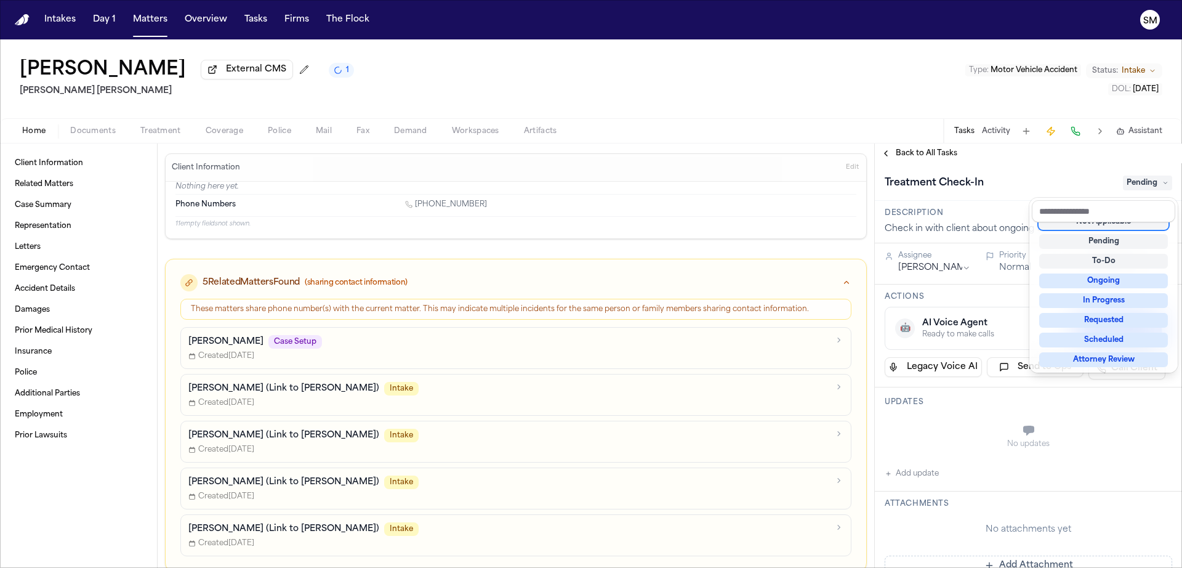
scroll to position [6, 0]
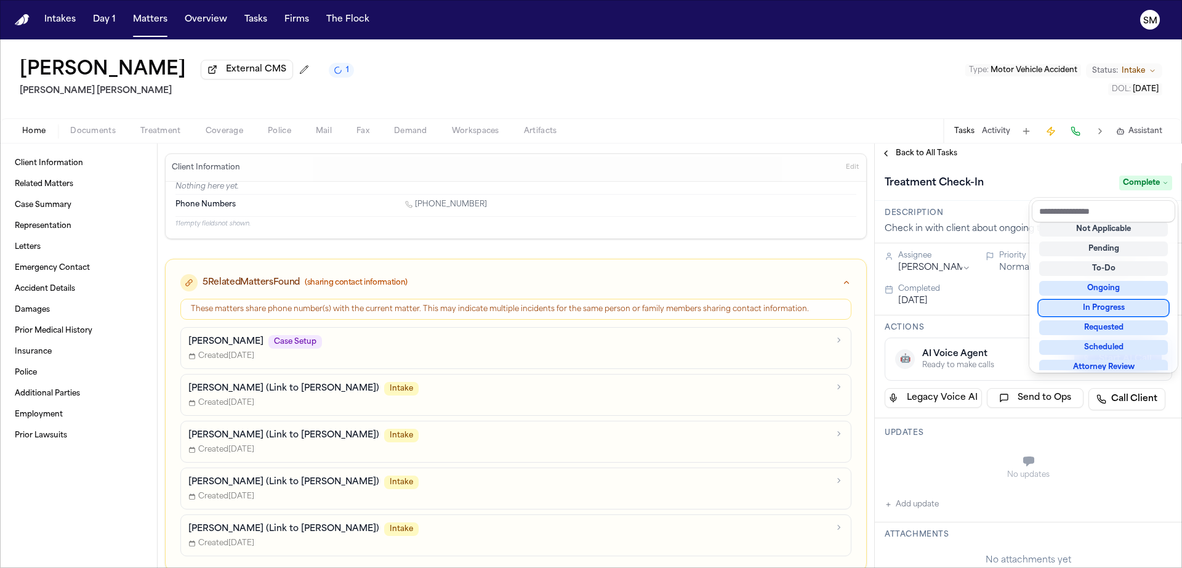
click at [923, 157] on div "**********" at bounding box center [1028, 355] width 307 height 424
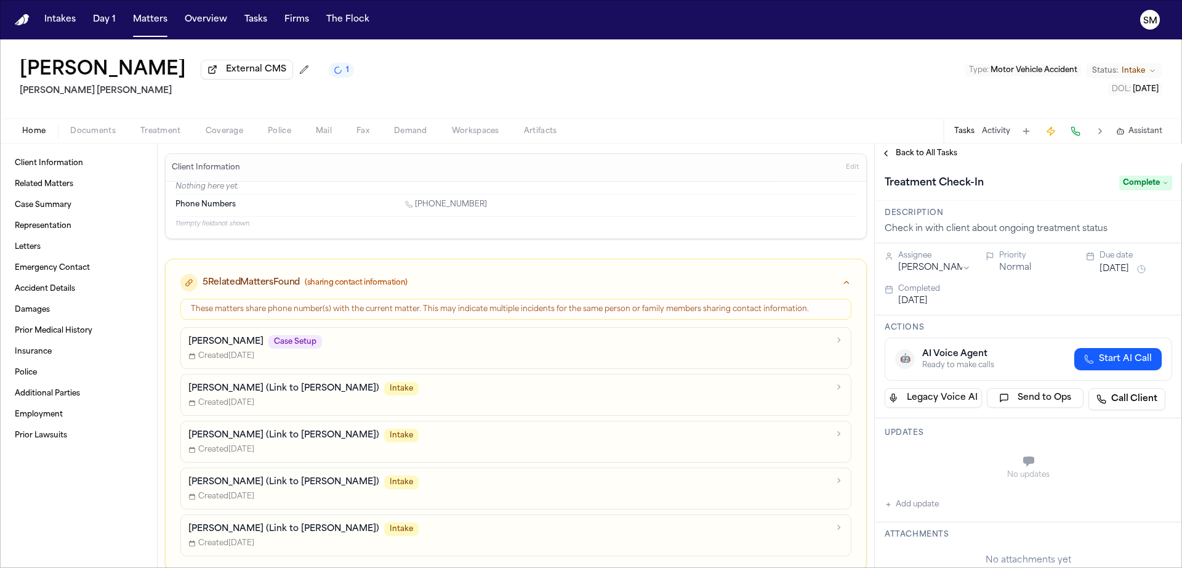
click at [923, 157] on span "Back to All Tasks" at bounding box center [927, 153] width 62 height 10
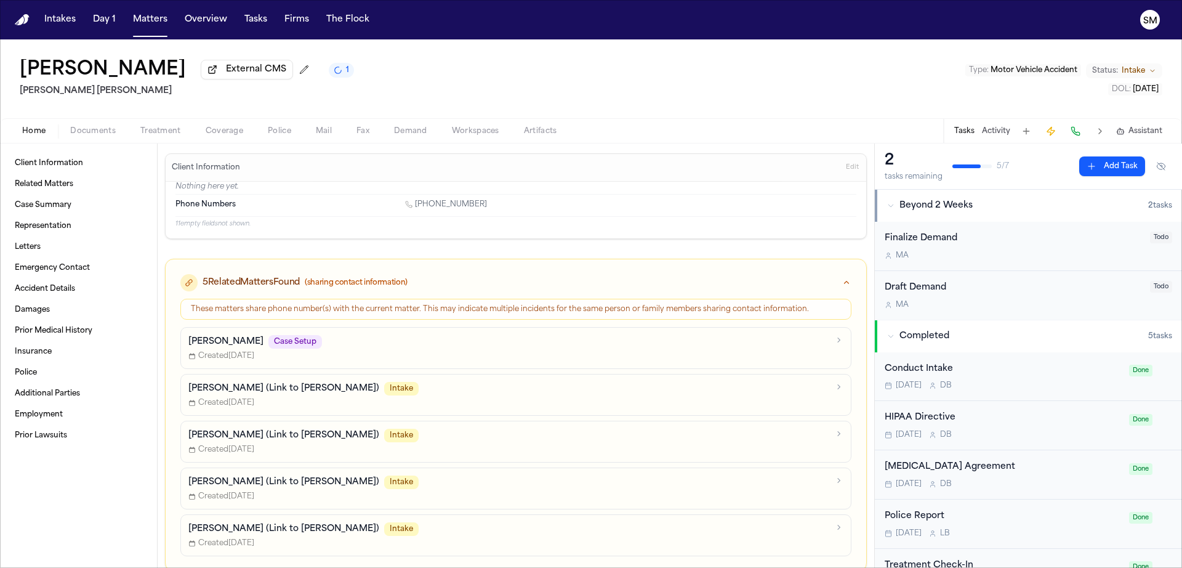
click at [1013, 236] on div "Finalize Demand" at bounding box center [1014, 238] width 258 height 14
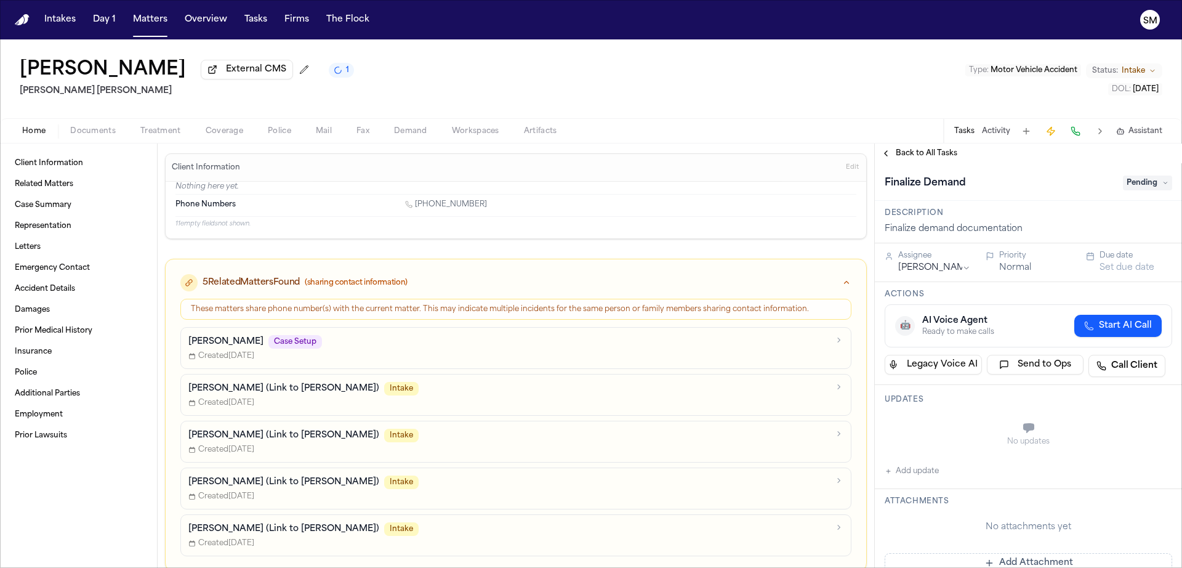
click at [1145, 196] on div "Finalize Demand Pending" at bounding box center [1028, 182] width 307 height 38
click at [1145, 190] on span "Pending" at bounding box center [1147, 182] width 49 height 15
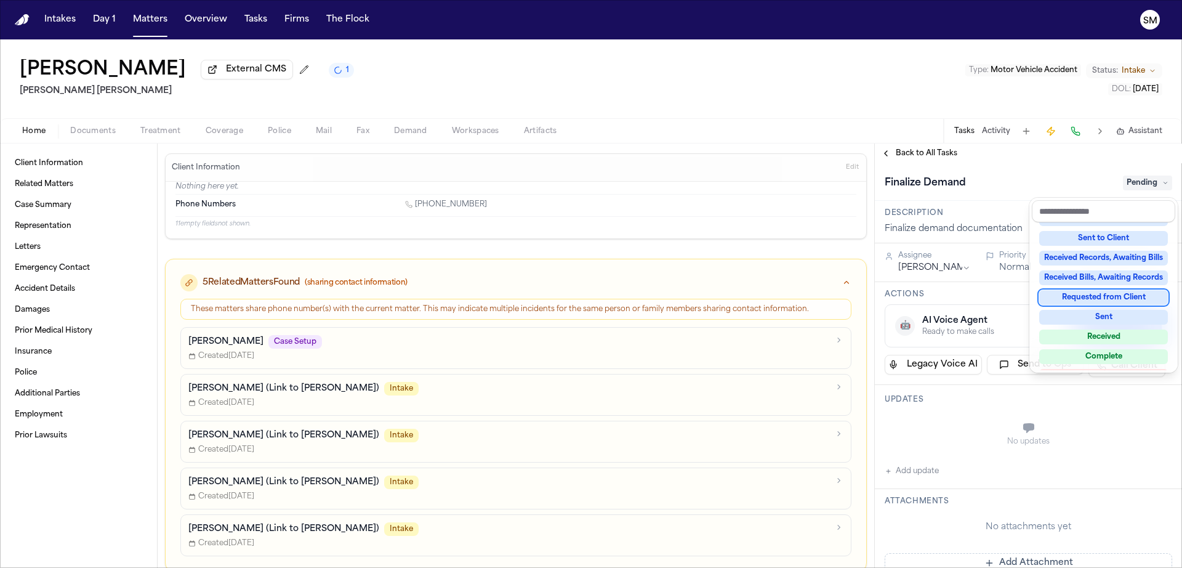
scroll to position [158, 0]
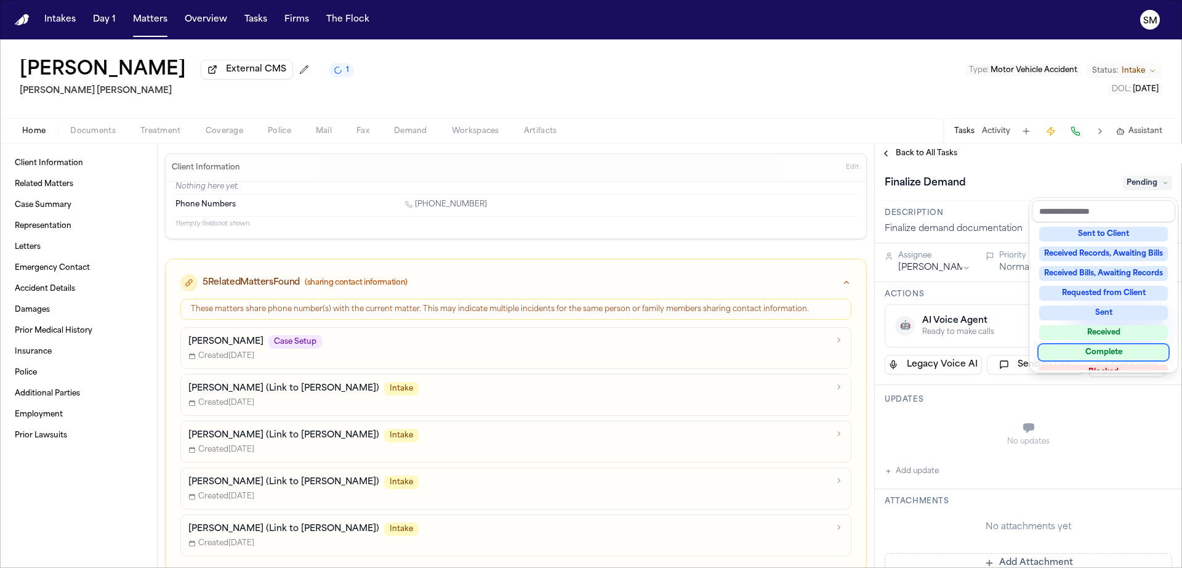
click at [1122, 349] on div "Complete" at bounding box center [1103, 352] width 129 height 15
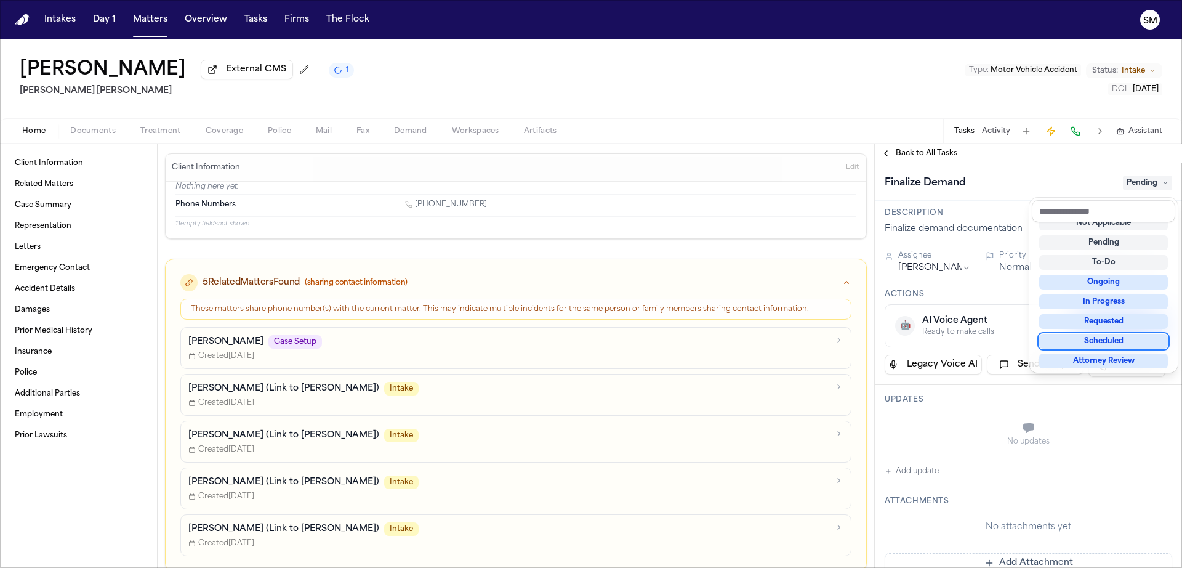
scroll to position [7, 0]
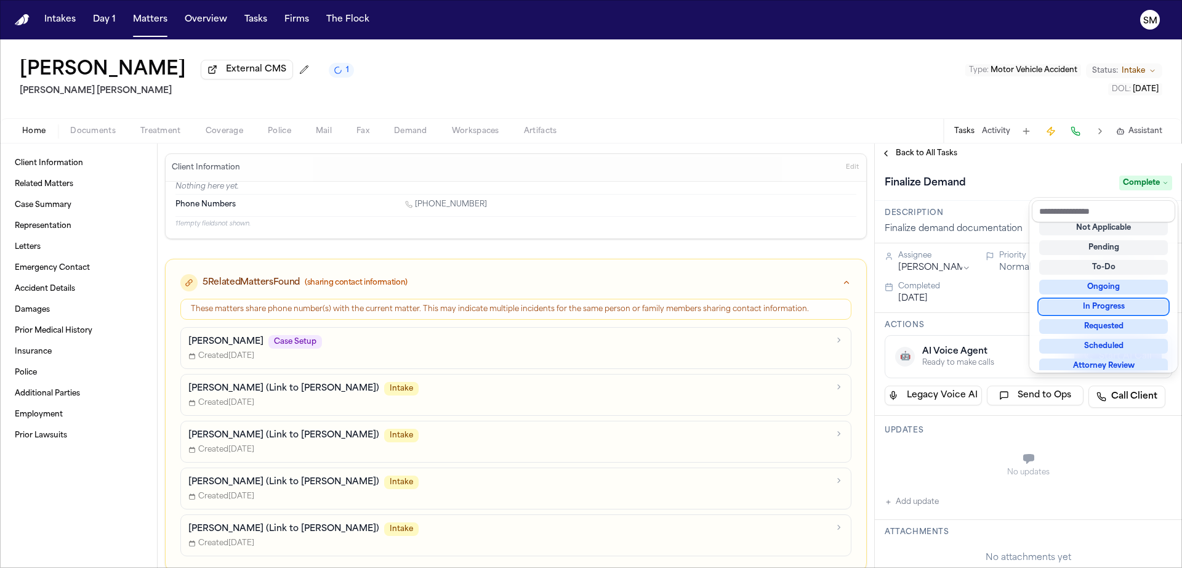
click at [933, 157] on div "**********" at bounding box center [1028, 355] width 307 height 424
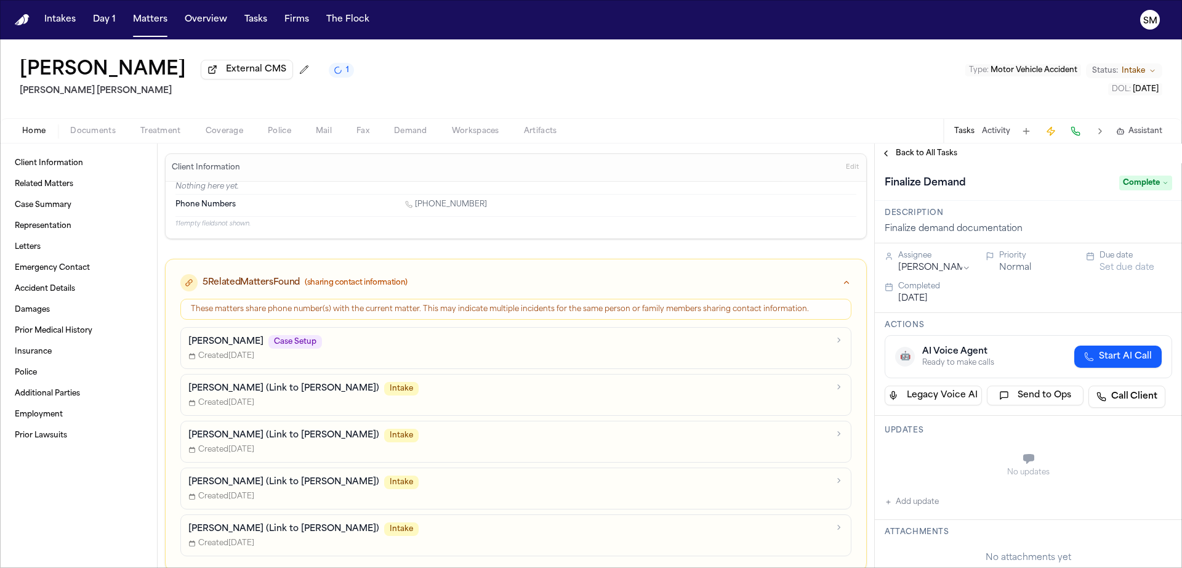
click at [918, 151] on span "Back to All Tasks" at bounding box center [927, 153] width 62 height 10
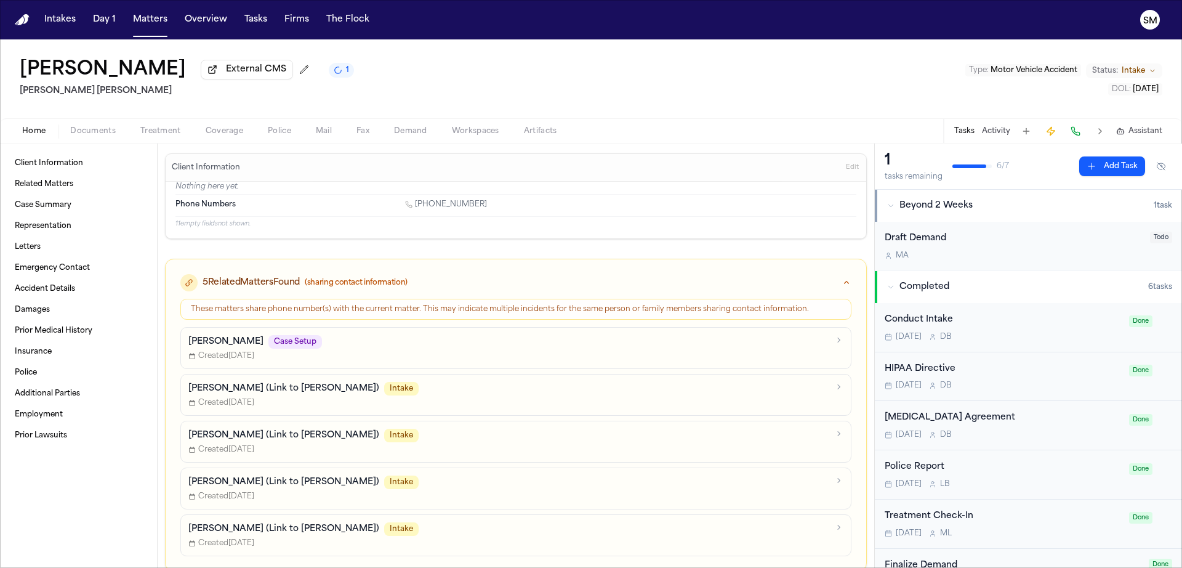
click at [1032, 238] on div "Draft Demand" at bounding box center [1014, 238] width 258 height 14
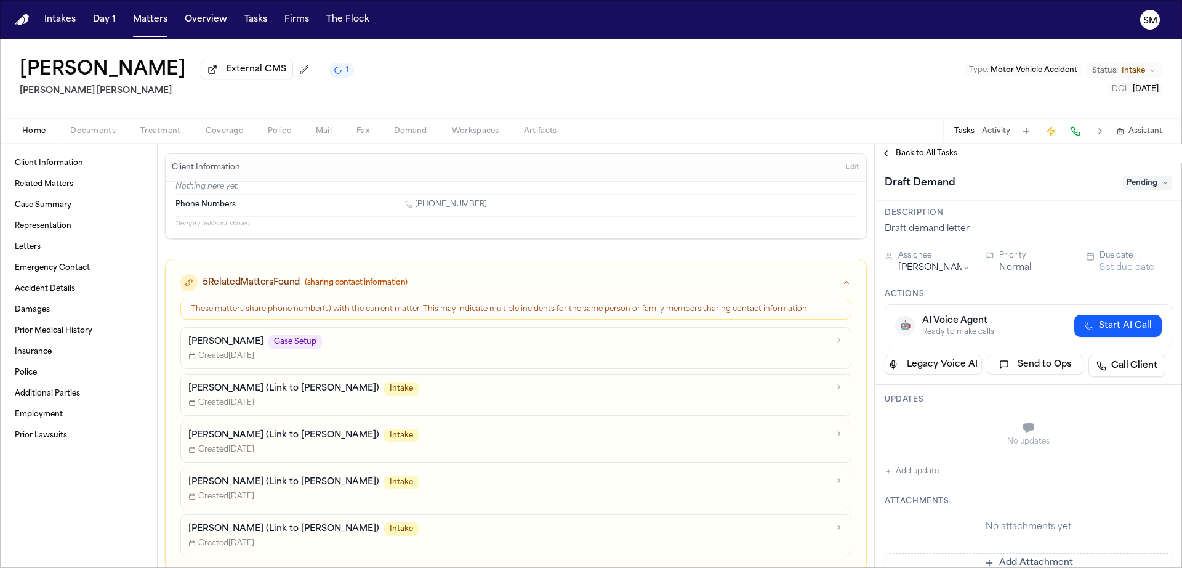
click at [1157, 180] on span "Pending" at bounding box center [1147, 182] width 49 height 15
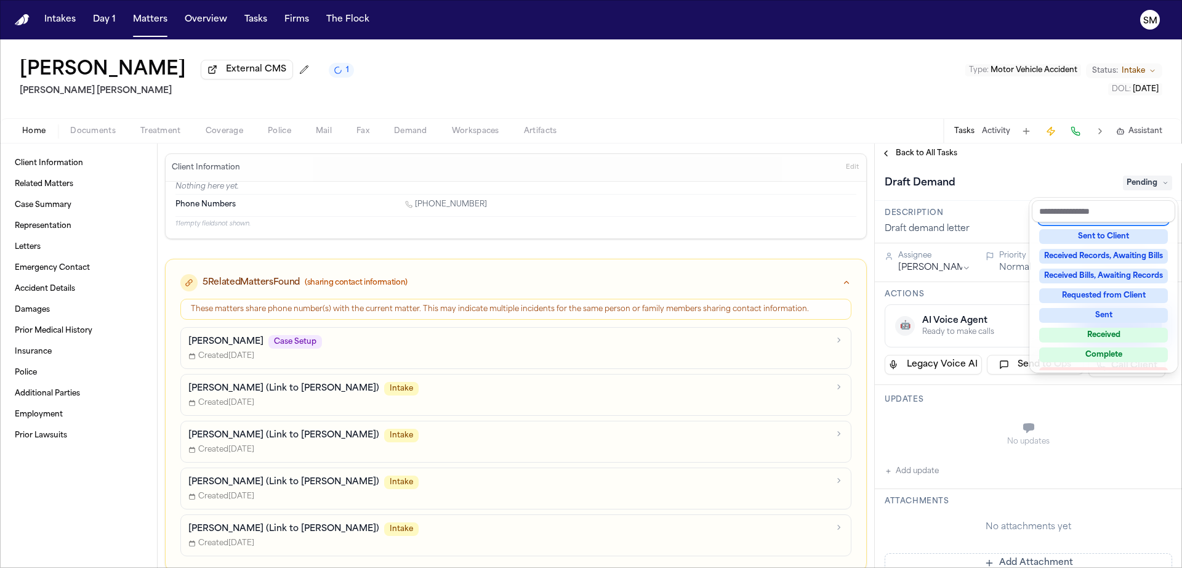
scroll to position [158, 0]
click at [1145, 337] on div "Received" at bounding box center [1103, 332] width 129 height 15
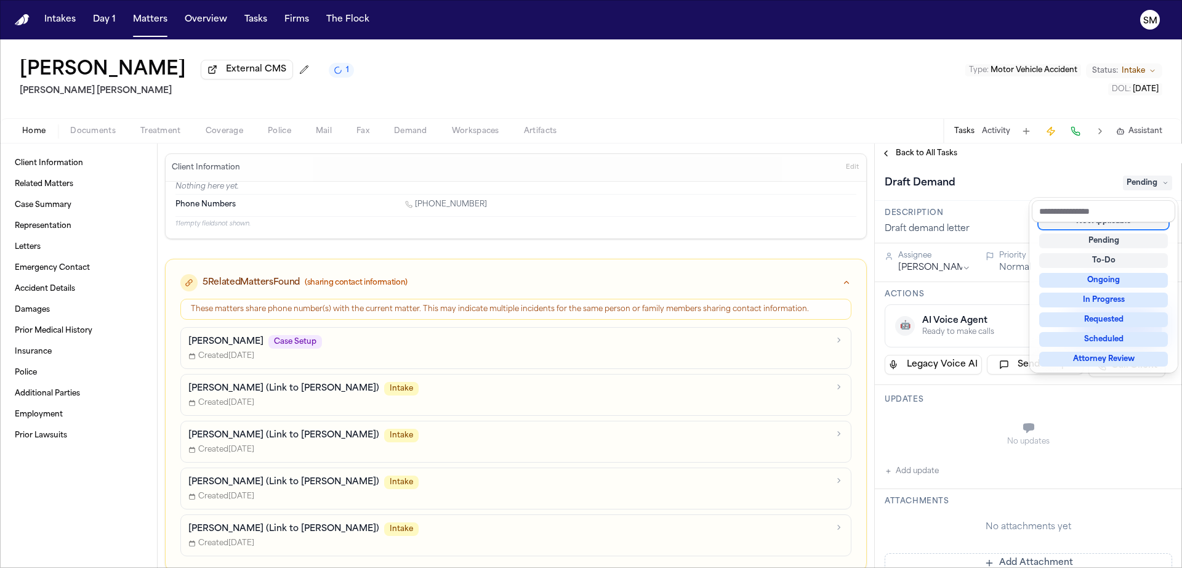
scroll to position [5, 0]
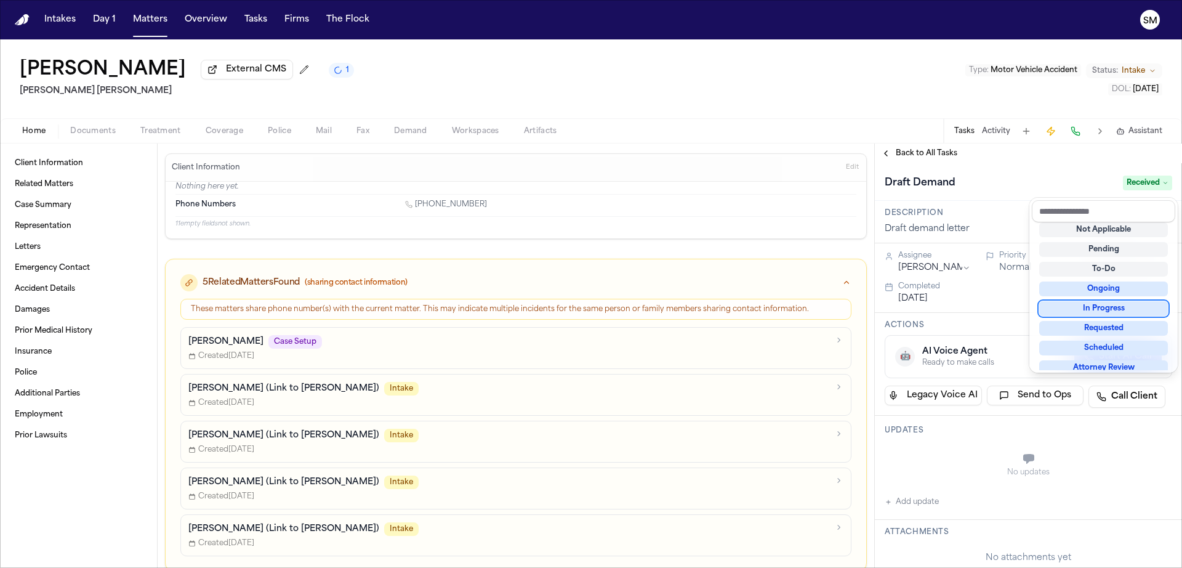
click at [904, 150] on div "**********" at bounding box center [1028, 355] width 307 height 424
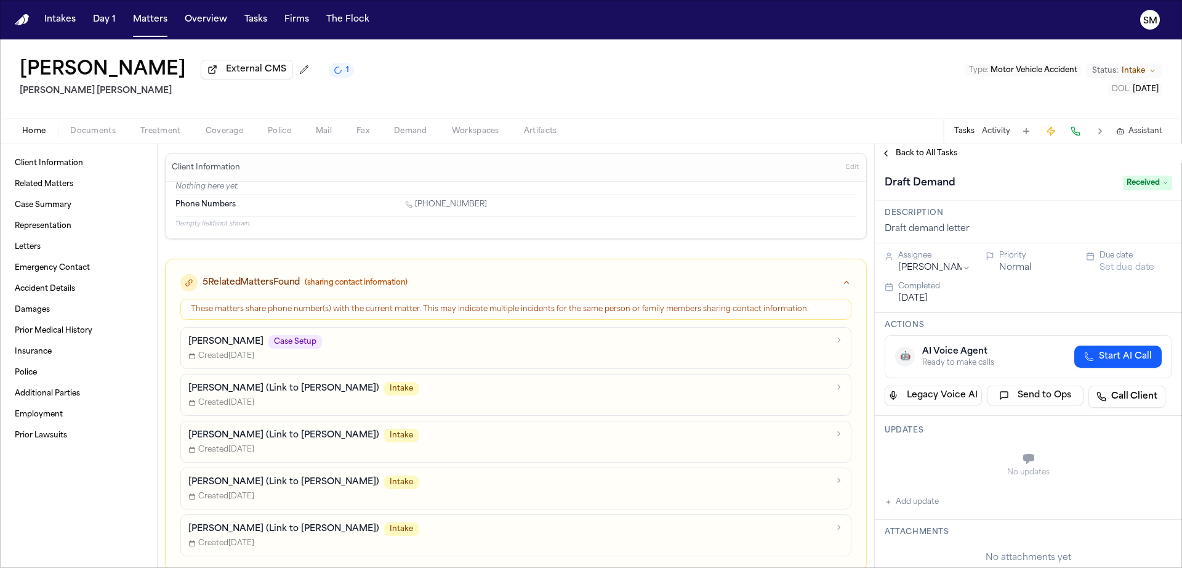
click at [904, 152] on span "Back to All Tasks" at bounding box center [927, 153] width 62 height 10
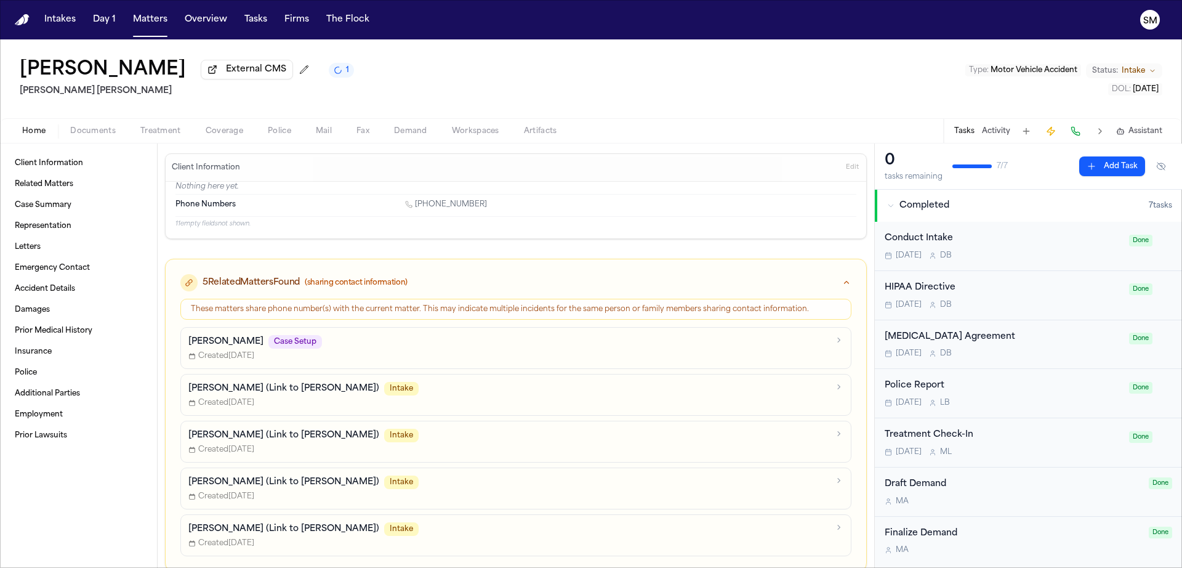
click at [1059, 246] on div "Conduct Intake" at bounding box center [1003, 238] width 237 height 14
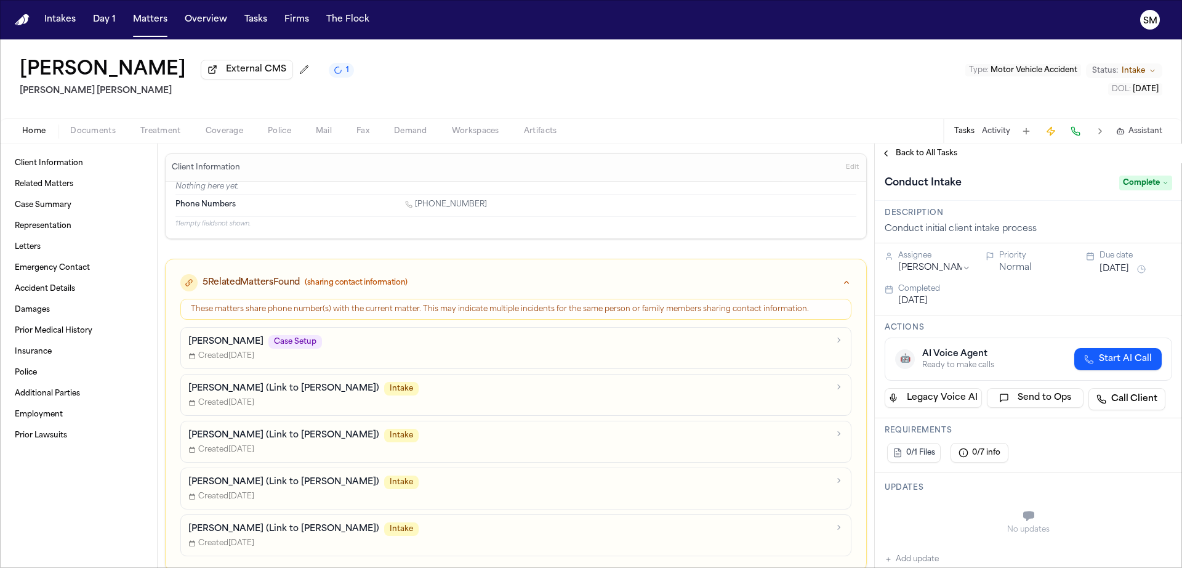
click at [1149, 185] on span "Complete" at bounding box center [1145, 182] width 53 height 15
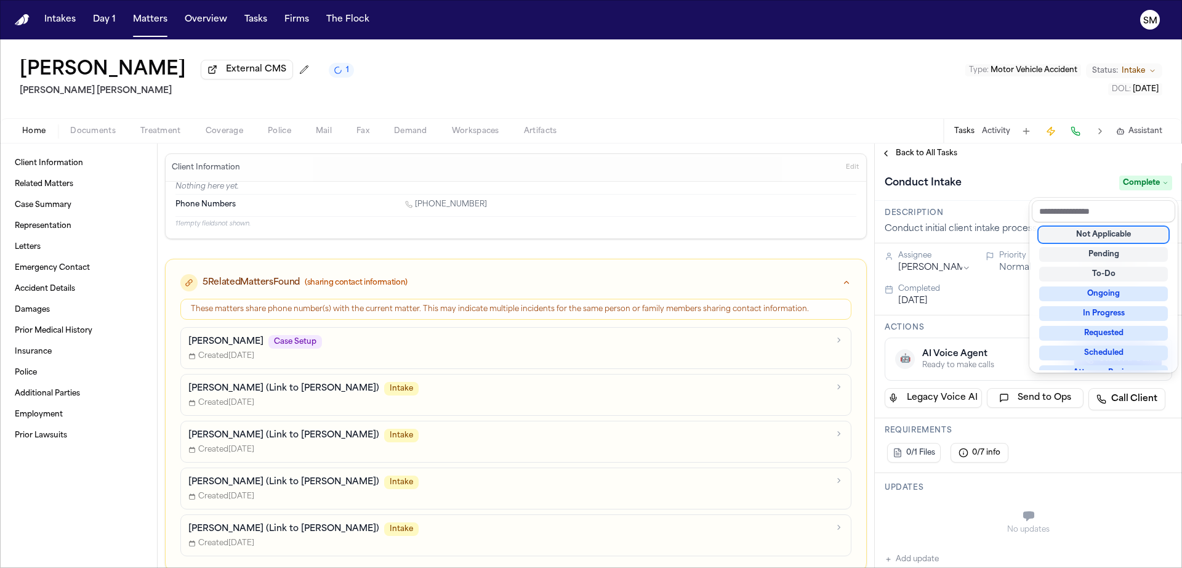
click at [889, 128] on div "[PERSON_NAME] External CMS 1 [PERSON_NAME] [PERSON_NAME] Type : Motor Vehicle A…" at bounding box center [591, 303] width 1182 height 528
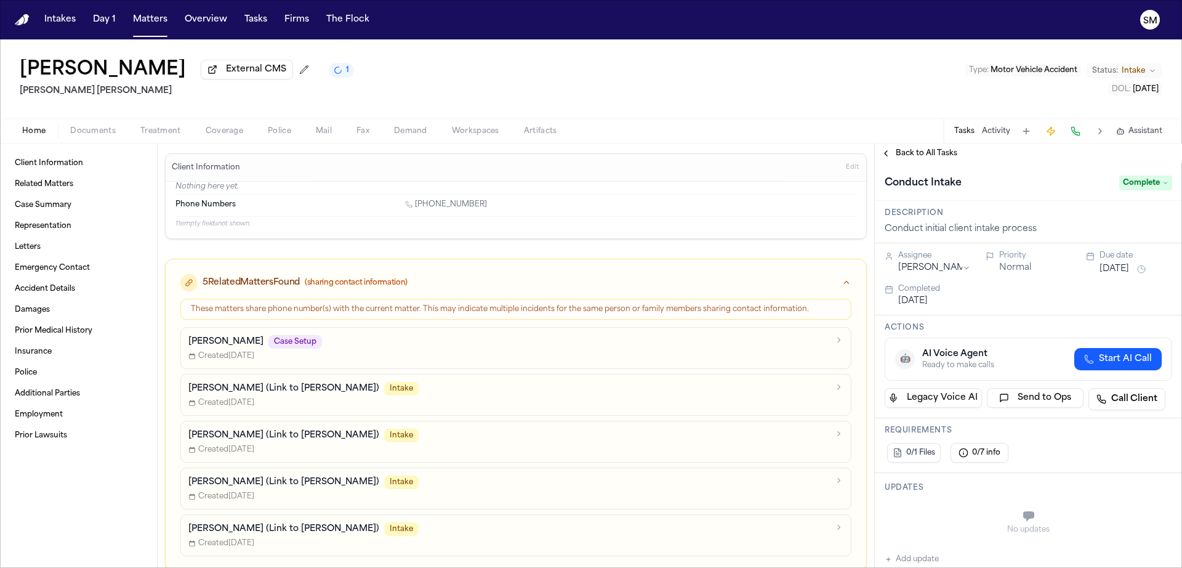
click at [918, 153] on span "Back to All Tasks" at bounding box center [927, 153] width 62 height 10
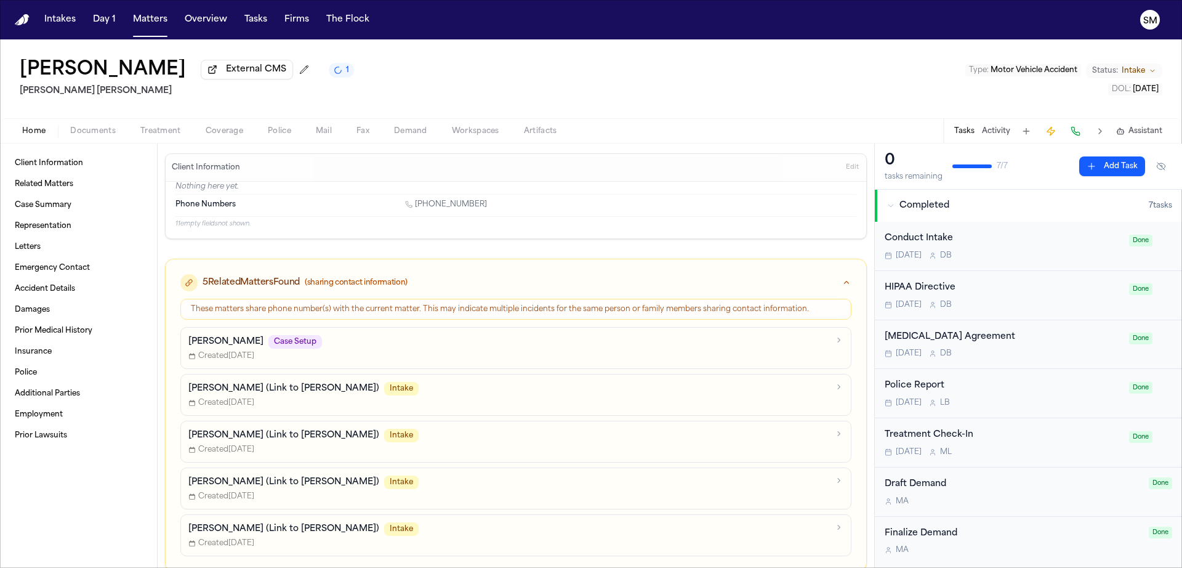
click at [1110, 74] on span "Status:" at bounding box center [1105, 71] width 26 height 10
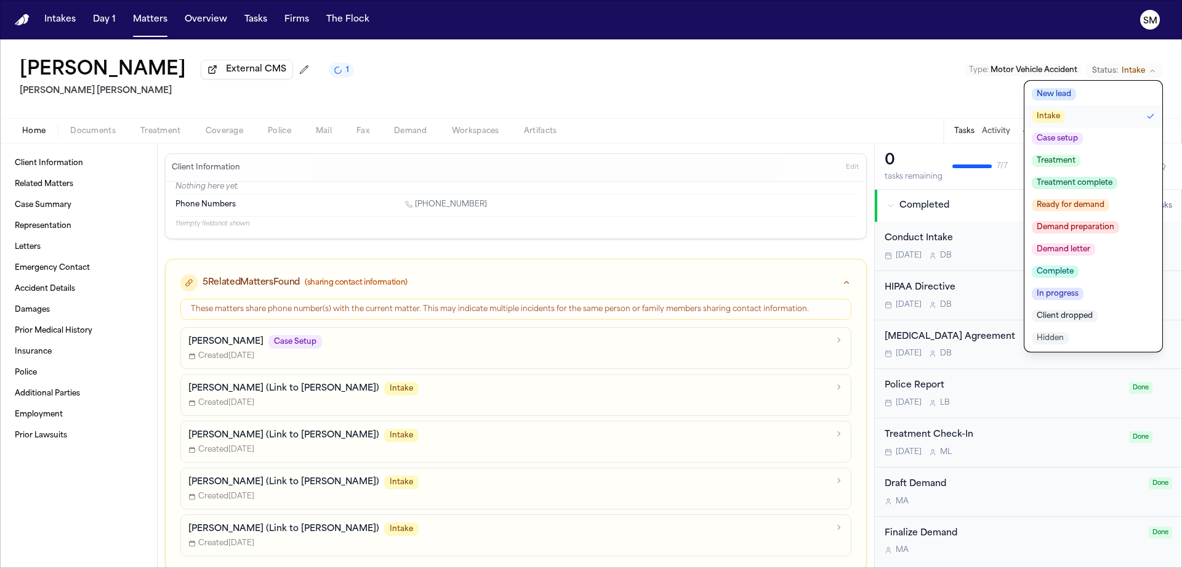
click at [990, 134] on button "Activity" at bounding box center [996, 131] width 28 height 10
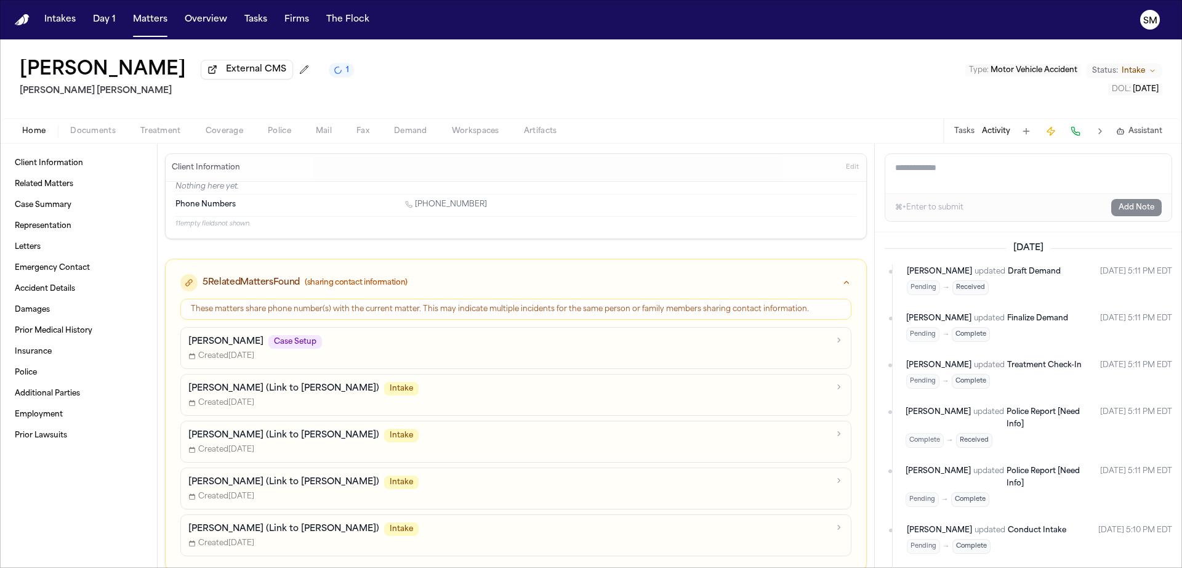
click at [946, 172] on textarea "Add a note to this matter" at bounding box center [1028, 173] width 286 height 39
type textarea "**********"
click at [1143, 204] on button "Add Note" at bounding box center [1136, 207] width 50 height 17
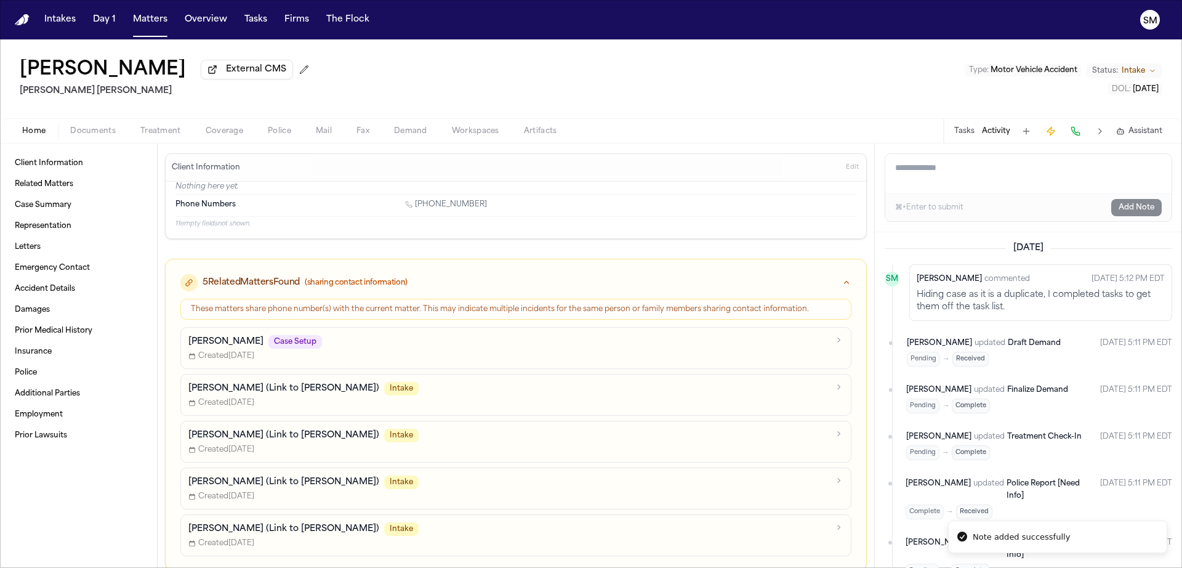
click at [1136, 74] on span "Intake" at bounding box center [1133, 71] width 23 height 10
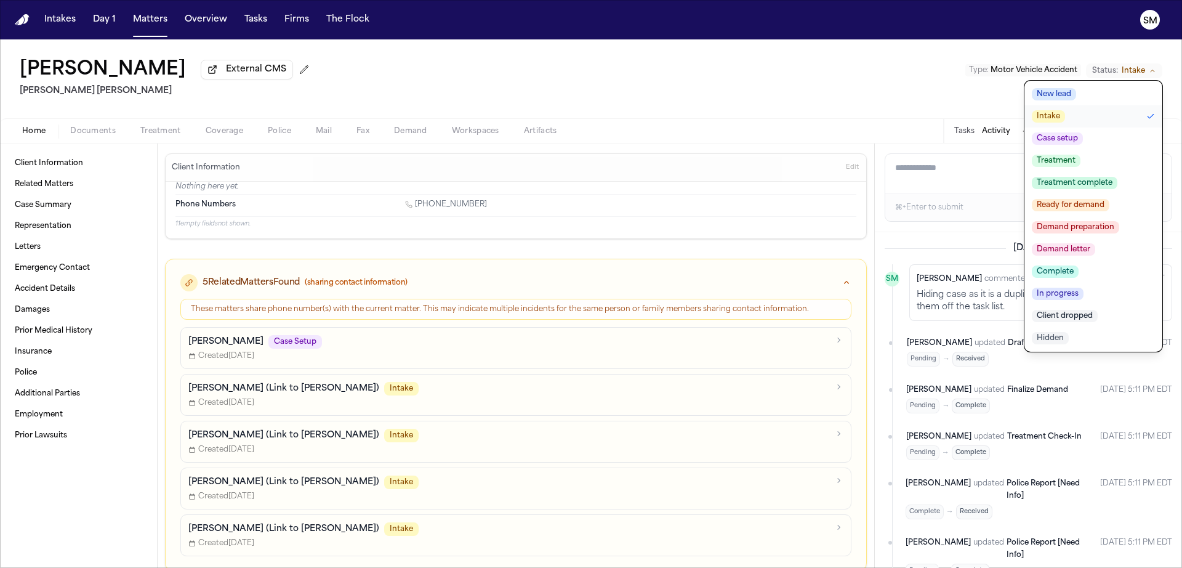
click at [1078, 335] on button "Hidden" at bounding box center [1093, 338] width 138 height 22
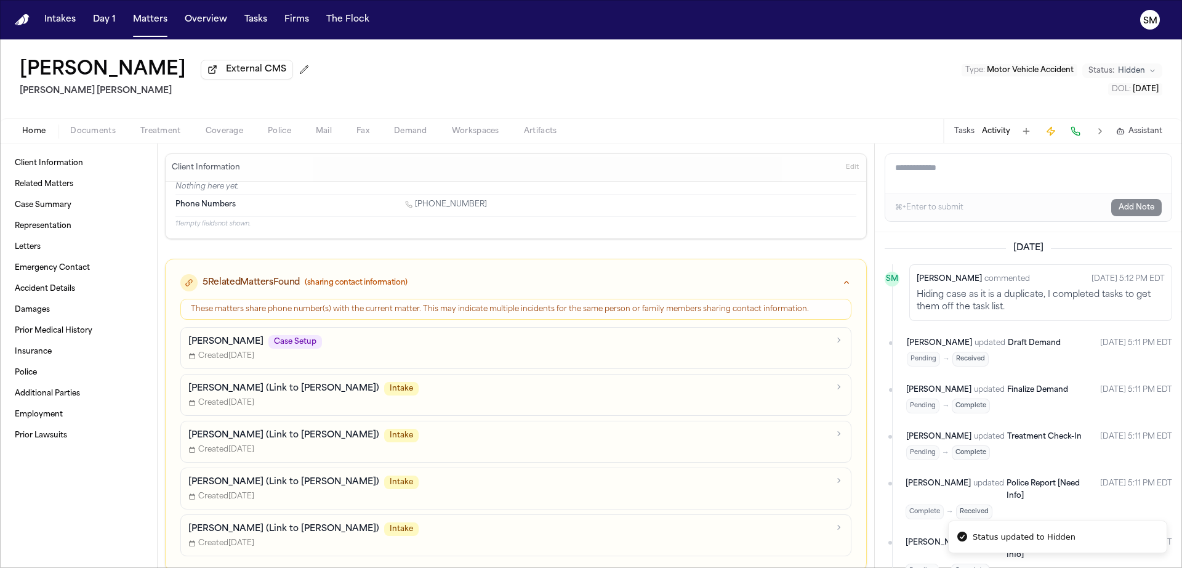
click at [611, 74] on div "[PERSON_NAME] External CMS [PERSON_NAME] [PERSON_NAME] Type : Motor Vehicle Acc…" at bounding box center [591, 78] width 1182 height 79
drag, startPoint x: 611, startPoint y: 74, endPoint x: 177, endPoint y: 39, distance: 435.4
click at [608, 74] on div "[PERSON_NAME] External CMS 2 [PERSON_NAME] [PERSON_NAME] Type : Motor Vehicle A…" at bounding box center [591, 78] width 1182 height 79
click at [57, 20] on button "Intakes" at bounding box center [59, 20] width 41 height 22
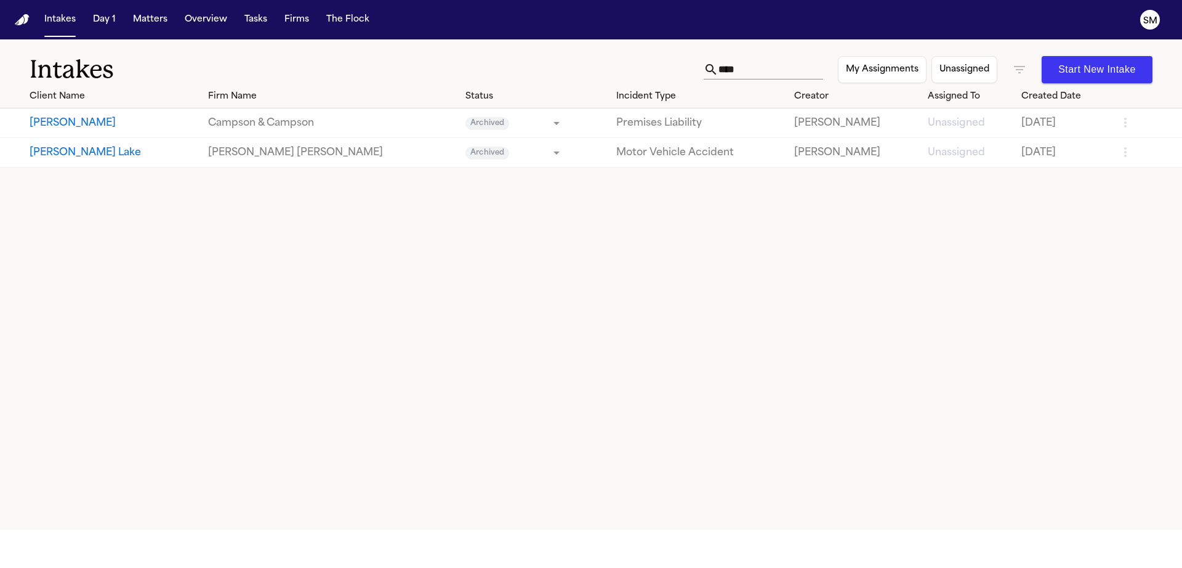
click at [733, 68] on input "****" at bounding box center [770, 70] width 105 height 20
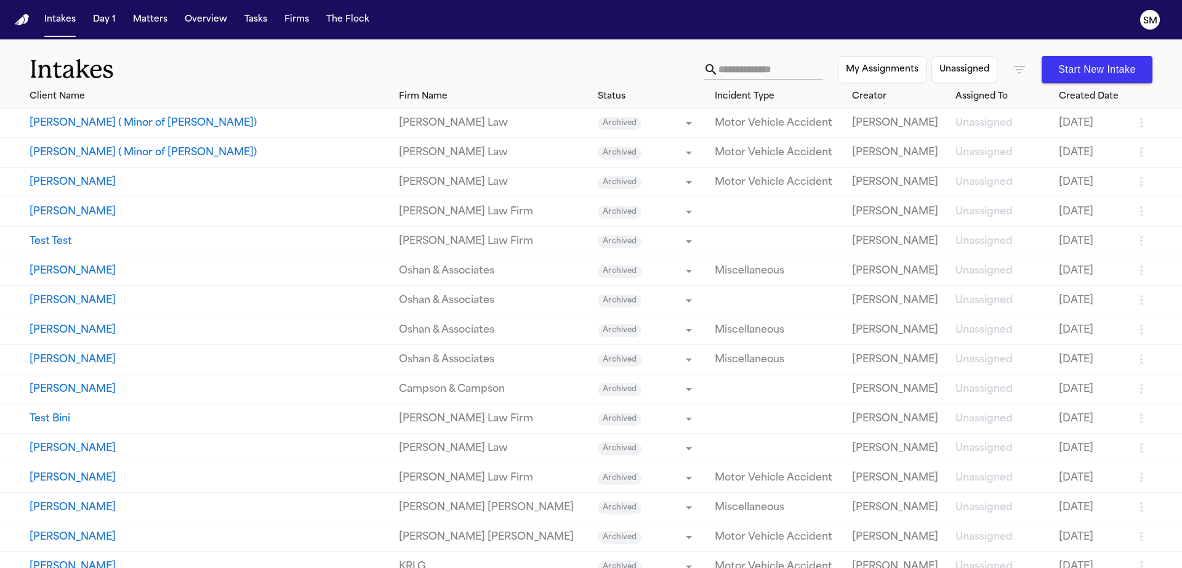
click at [587, 72] on h1 "Intakes" at bounding box center [367, 69] width 674 height 31
